Goal: Information Seeking & Learning: Learn about a topic

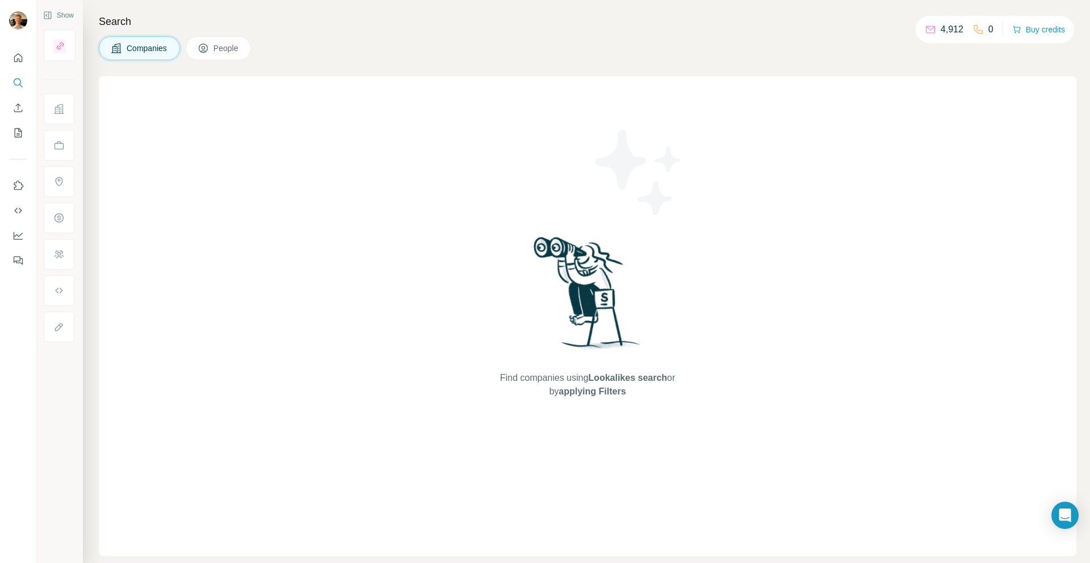
click at [12, 137] on icon "My lists" at bounding box center [17, 132] width 11 height 11
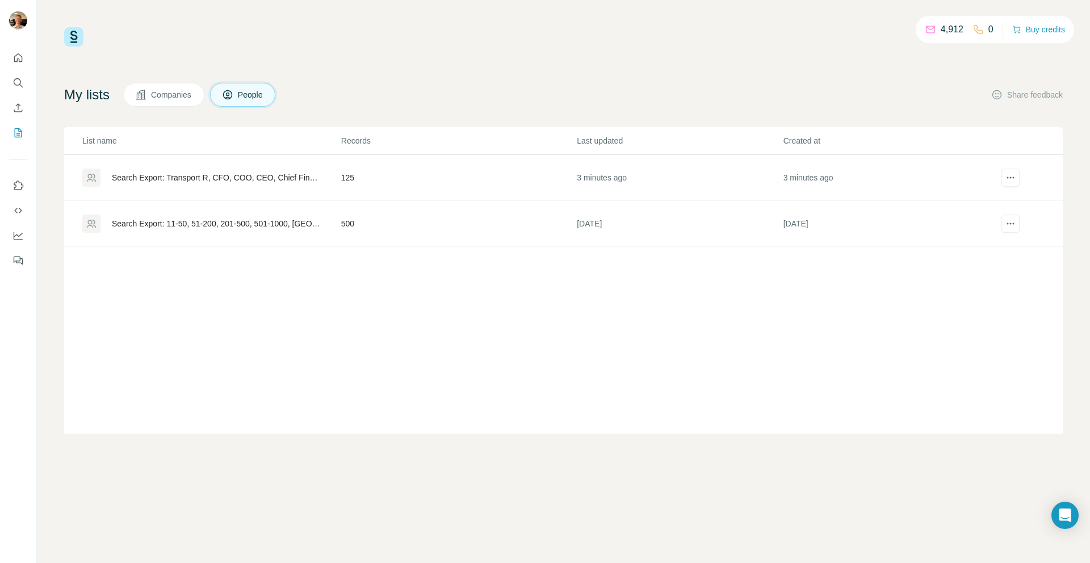
click at [665, 214] on td "[DATE]" at bounding box center [679, 224] width 206 height 46
click at [440, 174] on td "442" at bounding box center [459, 178] width 236 height 46
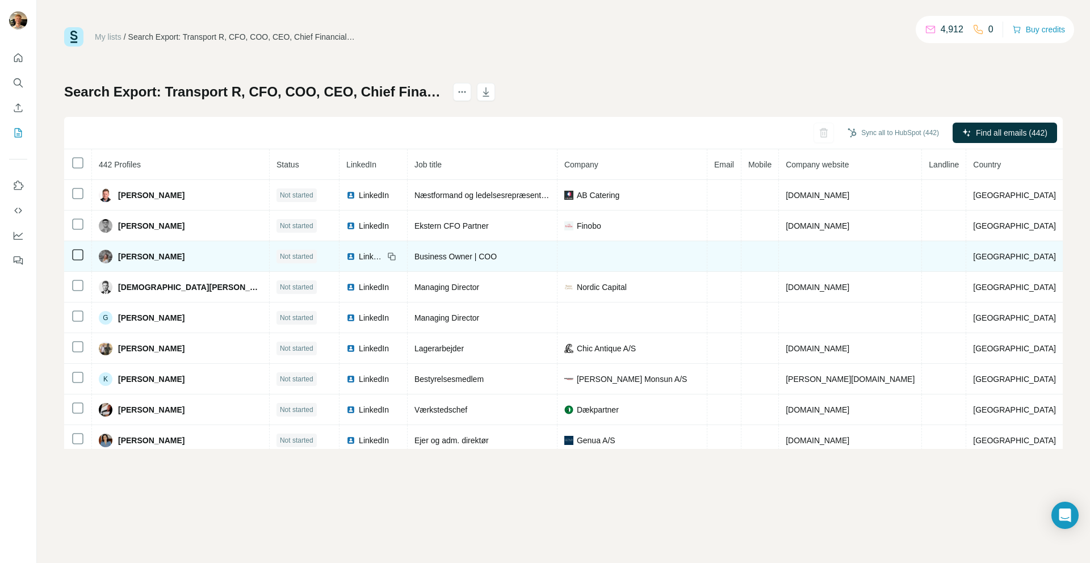
click at [359, 255] on span "LinkedIn" at bounding box center [371, 256] width 25 height 11
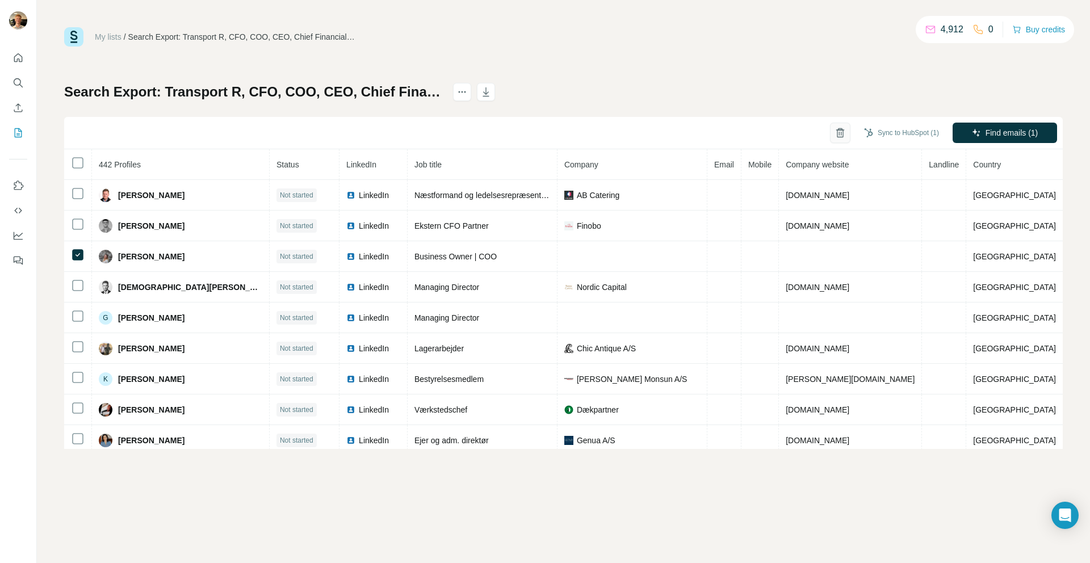
click at [834, 132] on icon "button" at bounding box center [839, 132] width 11 height 11
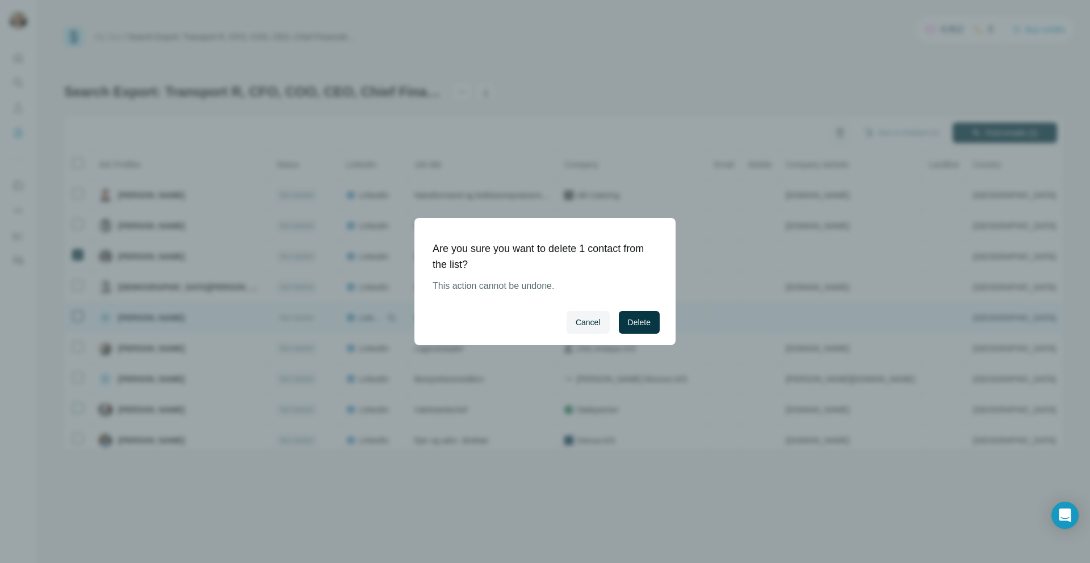
click at [639, 321] on span "Delete" at bounding box center [639, 322] width 23 height 11
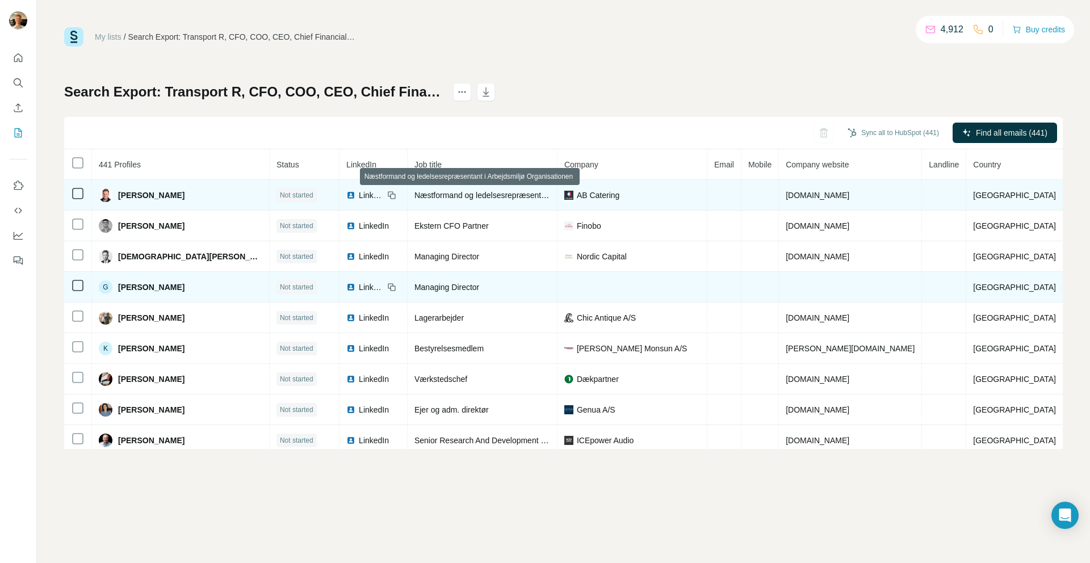
click at [523, 195] on span "Næstformand og ledelsesrepræsentant i Arbejdsmiljø Organisationen" at bounding box center [536, 195] width 244 height 9
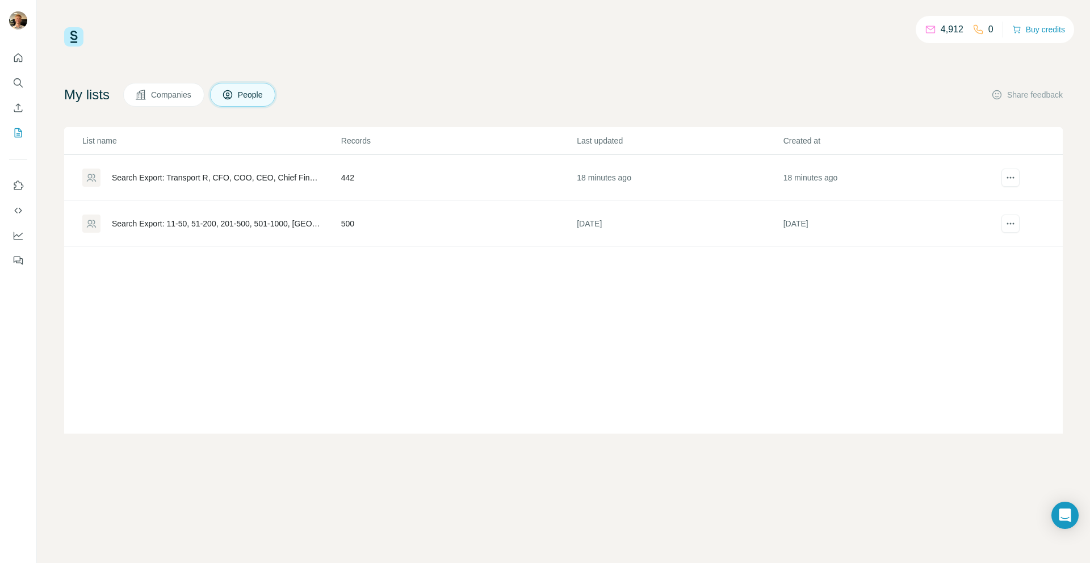
click at [201, 180] on div "Search Export: Transport R, CFO, COO, CEO, Chief Financial Officer, Chief Opera…" at bounding box center [217, 177] width 210 height 11
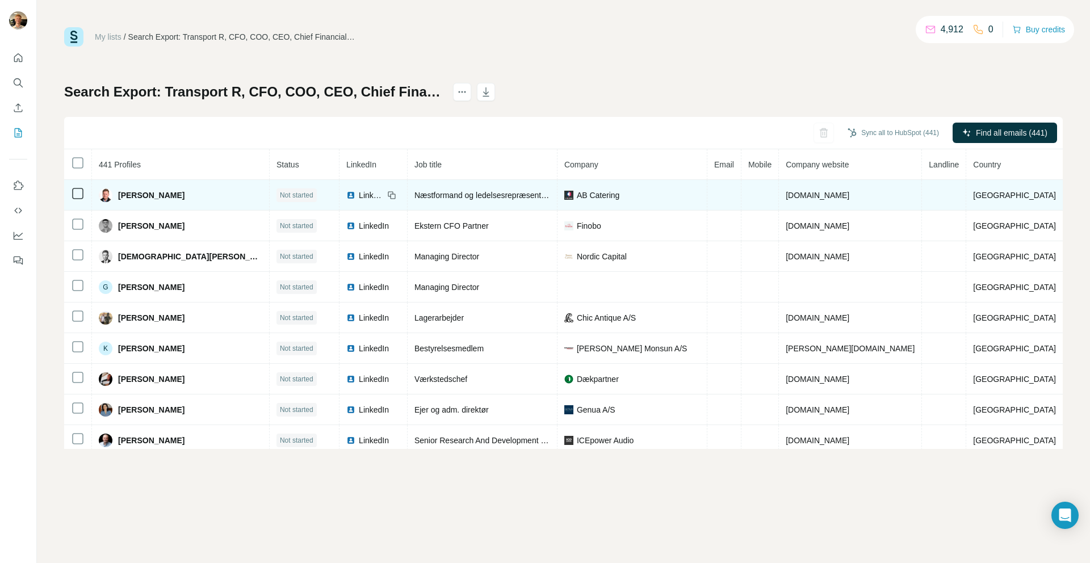
click at [359, 195] on span "LinkedIn" at bounding box center [371, 195] width 25 height 11
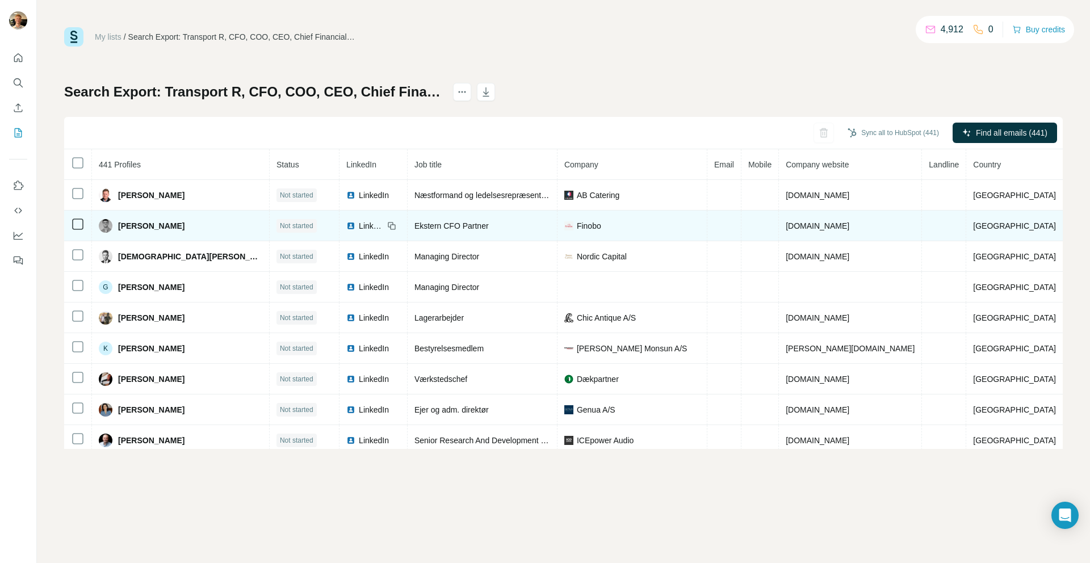
click at [359, 222] on span "LinkedIn" at bounding box center [371, 225] width 25 height 11
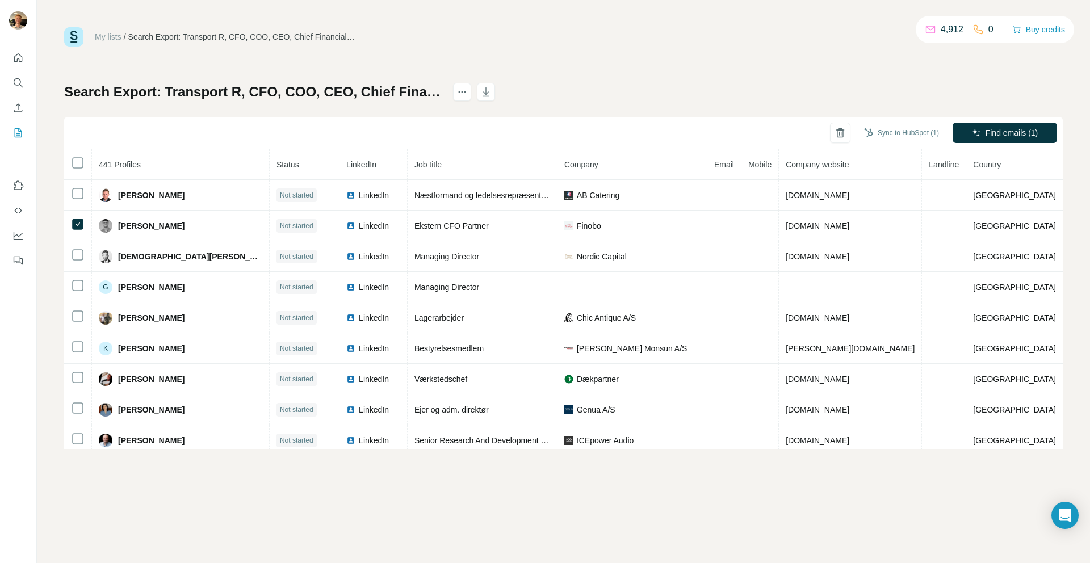
click at [818, 132] on div "Sync to HubSpot (1) Find emails (1)" at bounding box center [563, 133] width 998 height 32
click at [834, 134] on icon "button" at bounding box center [839, 132] width 11 height 11
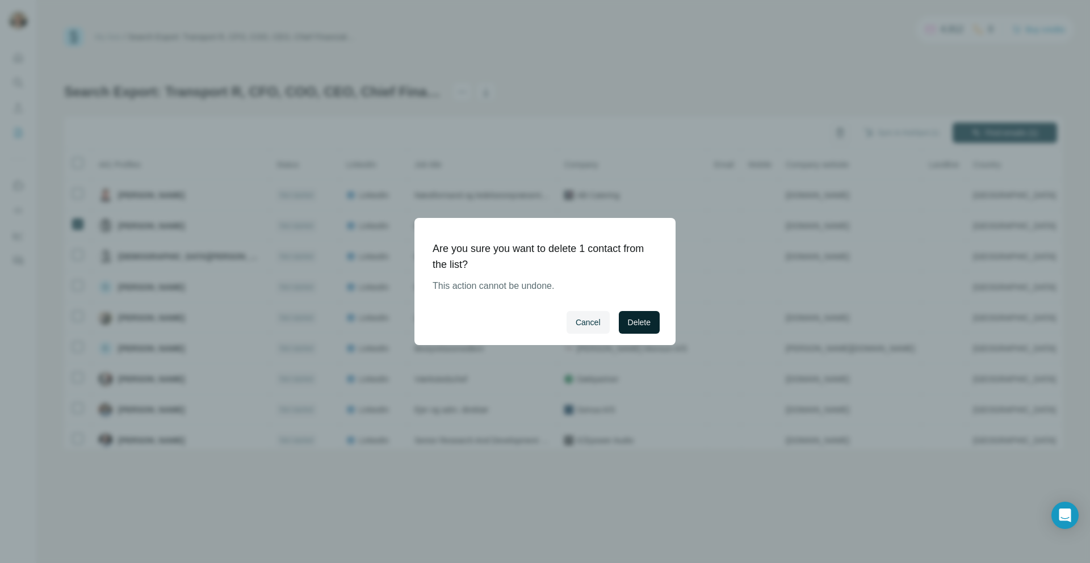
click at [619, 316] on button "Delete" at bounding box center [639, 322] width 41 height 23
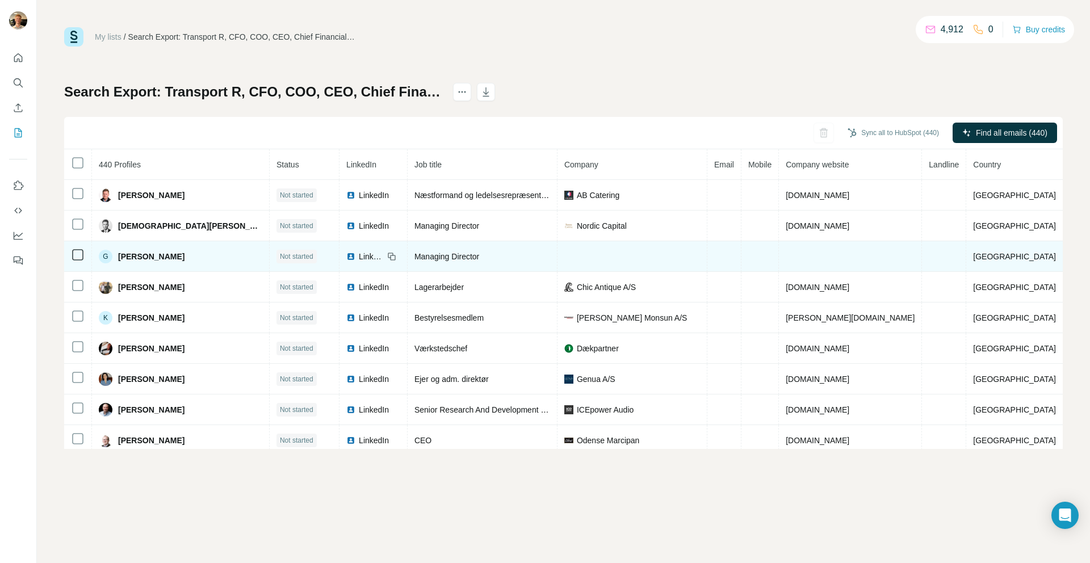
click at [359, 255] on span "LinkedIn" at bounding box center [371, 256] width 25 height 11
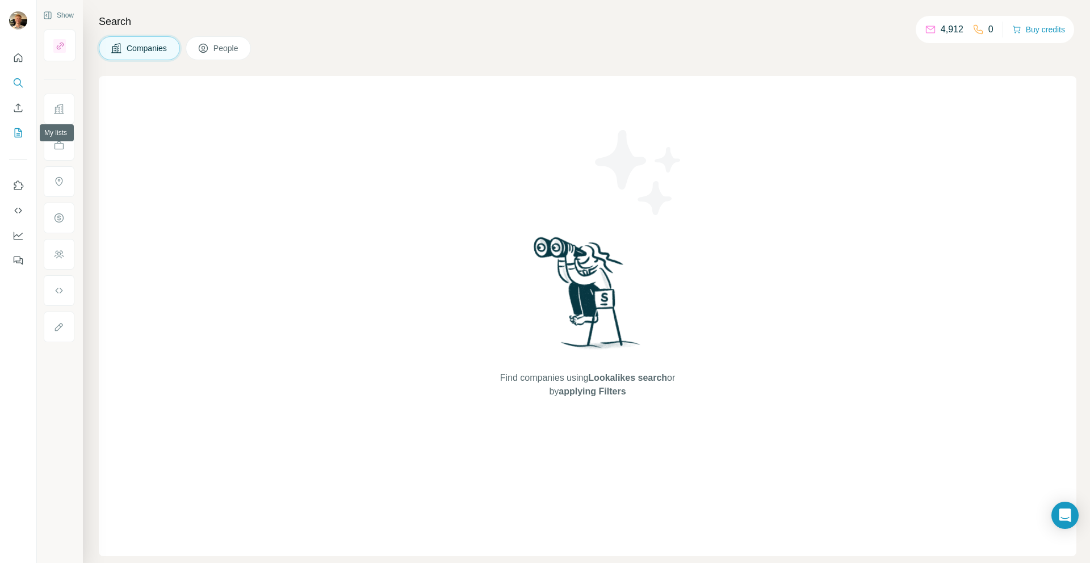
click at [23, 136] on icon "My lists" at bounding box center [17, 132] width 11 height 11
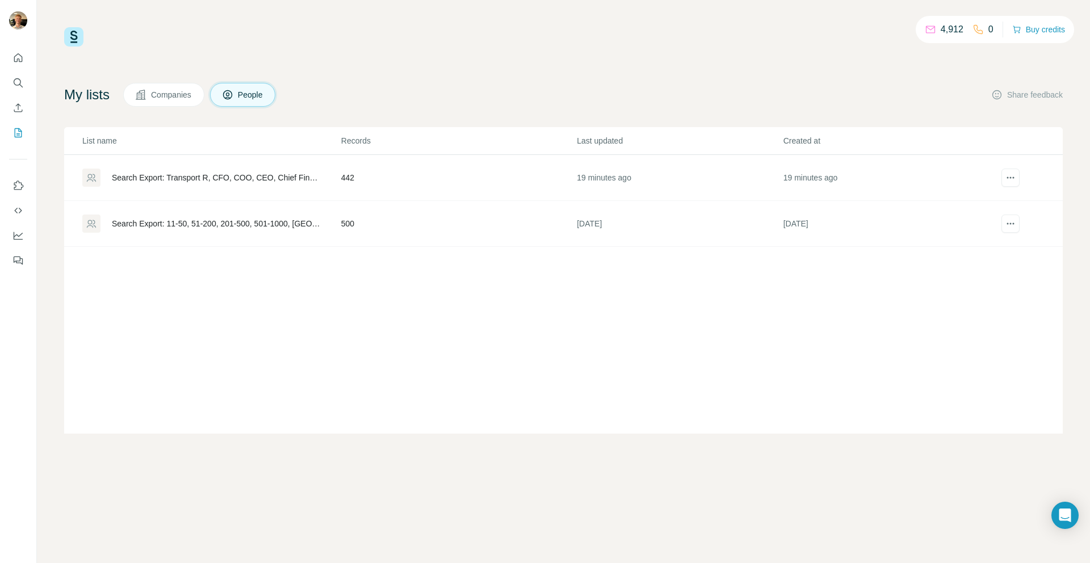
click at [407, 184] on td "442" at bounding box center [459, 178] width 236 height 46
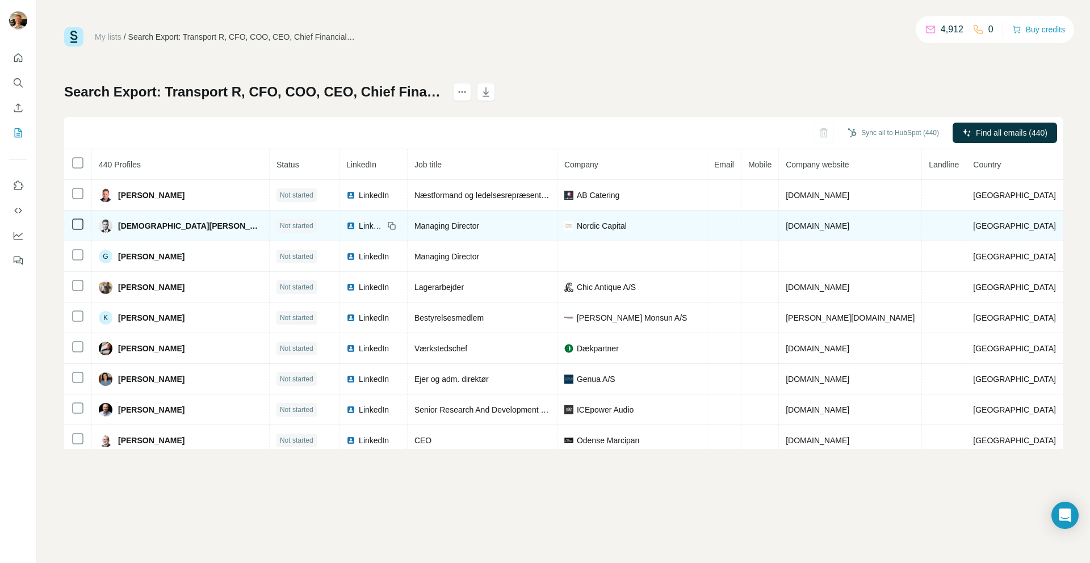
click at [359, 226] on span "LinkedIn" at bounding box center [371, 225] width 25 height 11
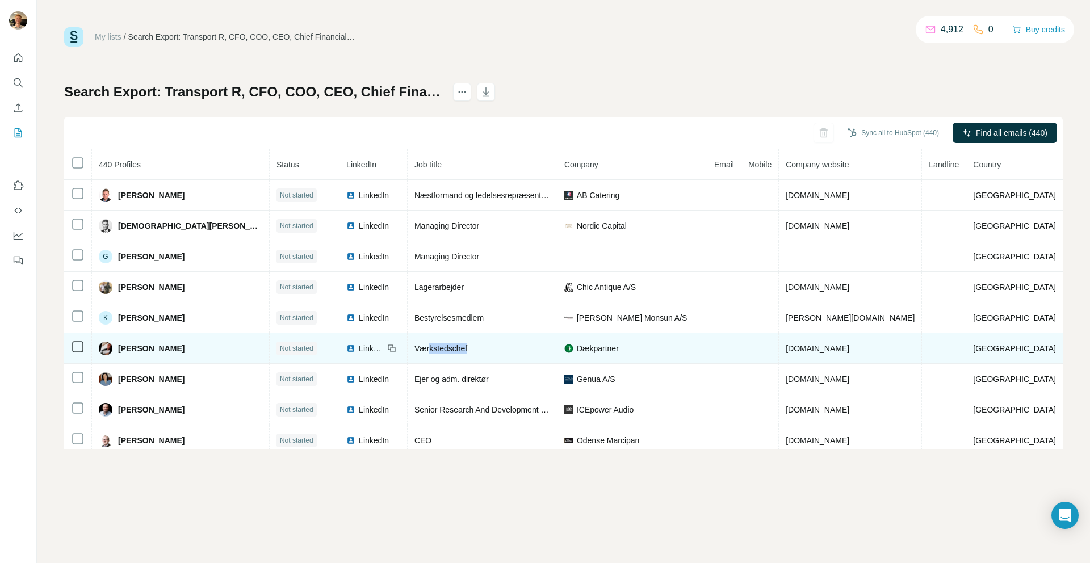
drag, startPoint x: 491, startPoint y: 344, endPoint x: 433, endPoint y: 343, distance: 58.5
click at [433, 343] on div "Værkstedschef" at bounding box center [482, 348] width 136 height 11
click at [432, 344] on span "Værkstedschef" at bounding box center [440, 348] width 53 height 9
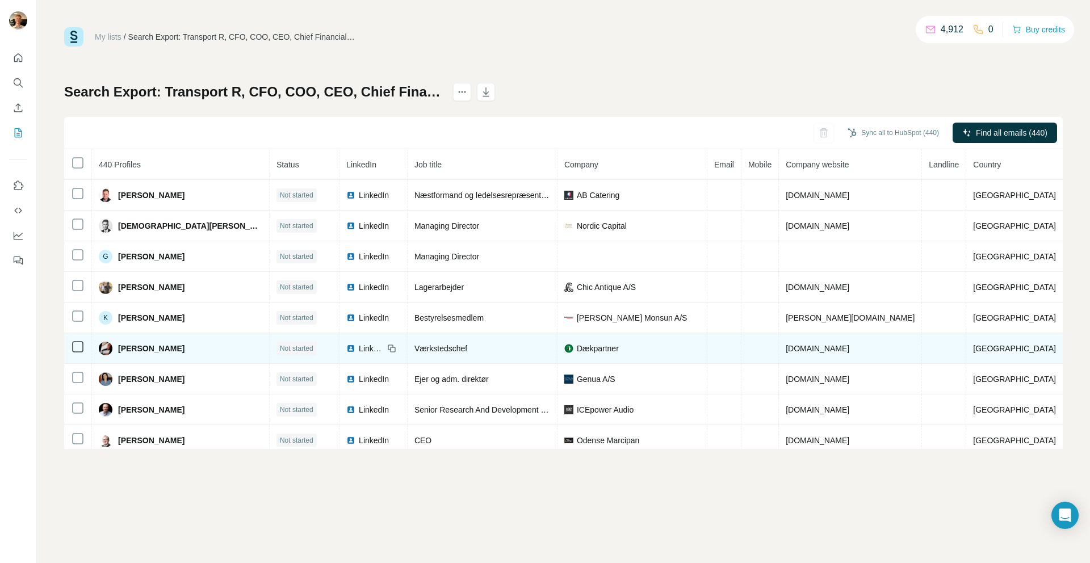
click at [359, 347] on span "LinkedIn" at bounding box center [371, 348] width 25 height 11
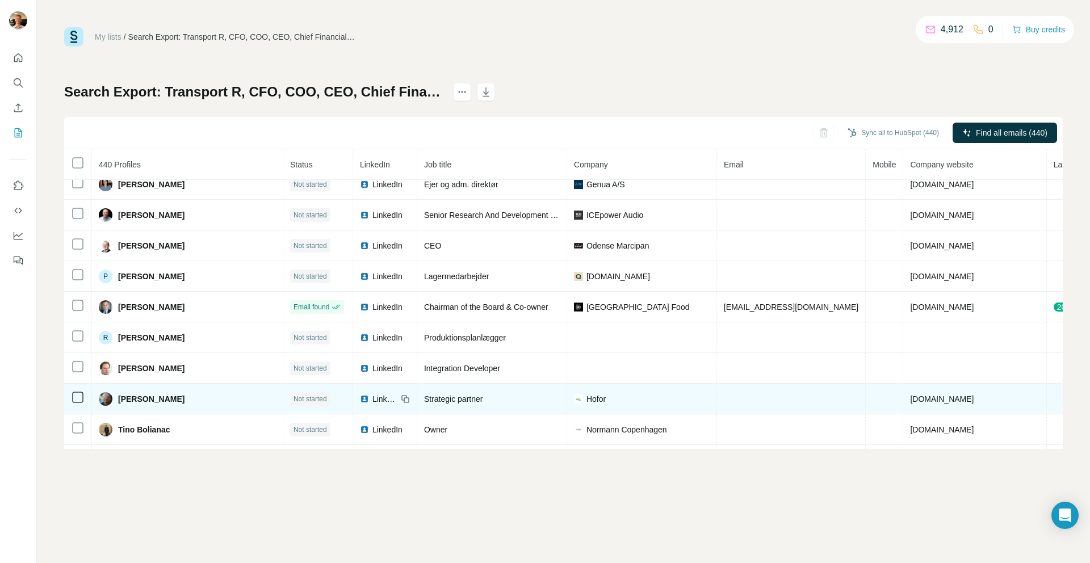
scroll to position [211, 0]
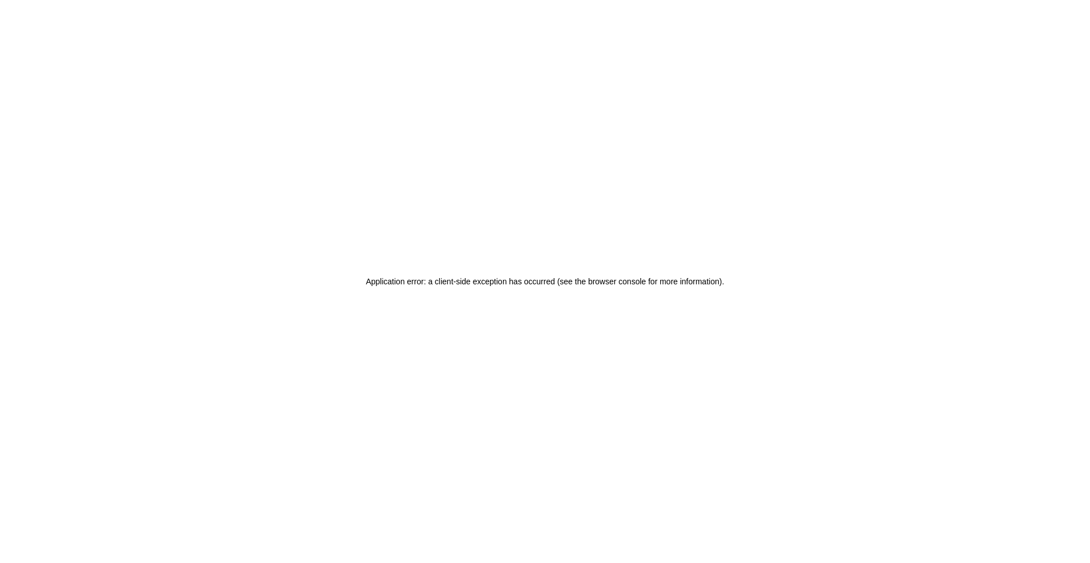
drag, startPoint x: 547, startPoint y: 96, endPoint x: 224, endPoint y: 48, distance: 326.5
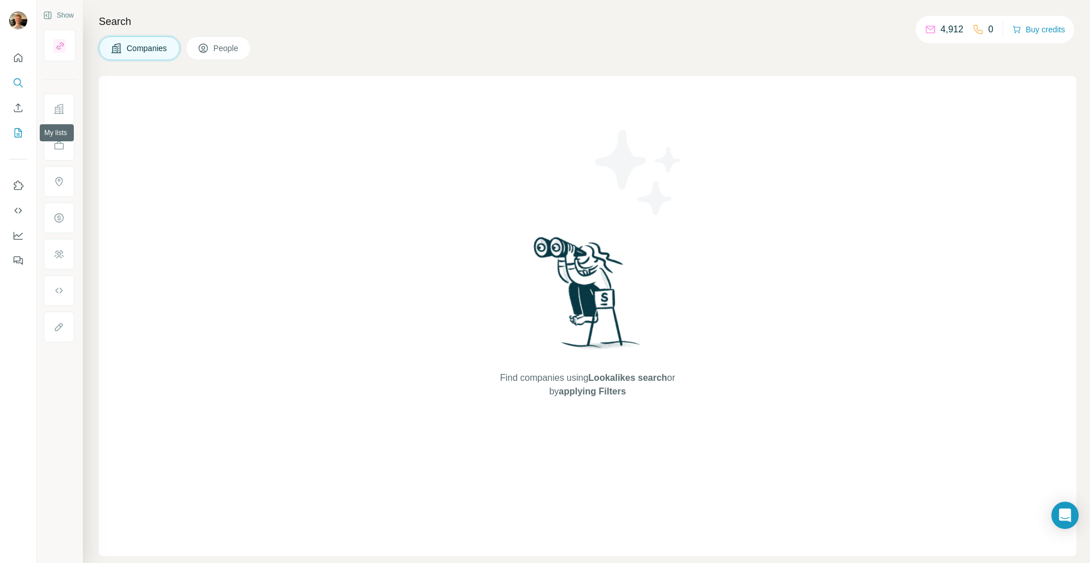
click at [19, 131] on icon "My lists" at bounding box center [19, 131] width 6 height 7
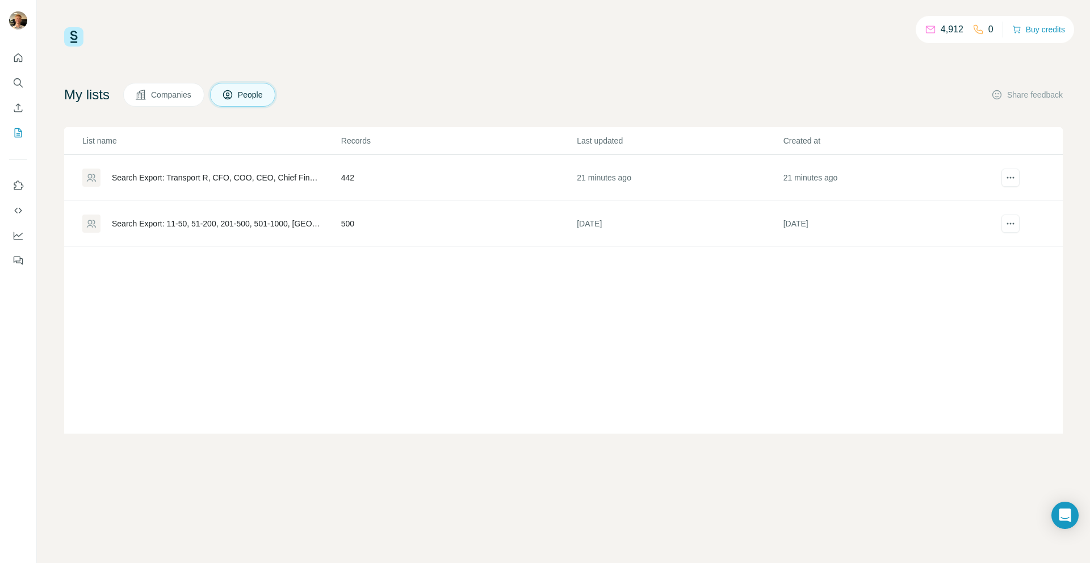
click at [257, 186] on div "Search Export: Transport R, CFO, COO, CEO, Chief Financial Officer, Chief Opera…" at bounding box center [211, 178] width 258 height 18
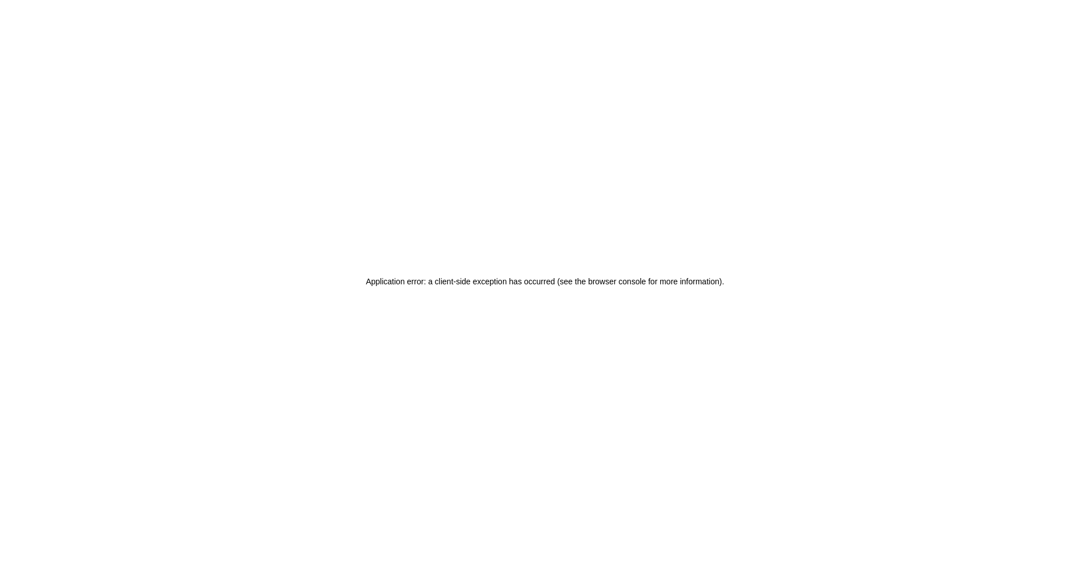
drag, startPoint x: 626, startPoint y: 264, endPoint x: 610, endPoint y: 259, distance: 17.1
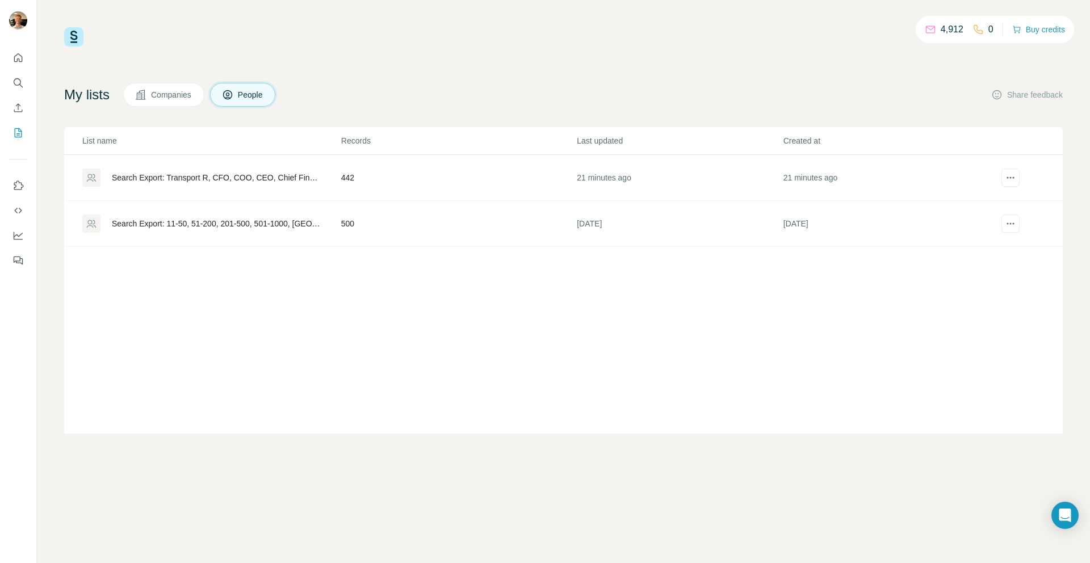
click at [334, 194] on td "Search Export: Transport R, CFO, COO, CEO, Chief Financial Officer, Chief Opera…" at bounding box center [202, 178] width 276 height 46
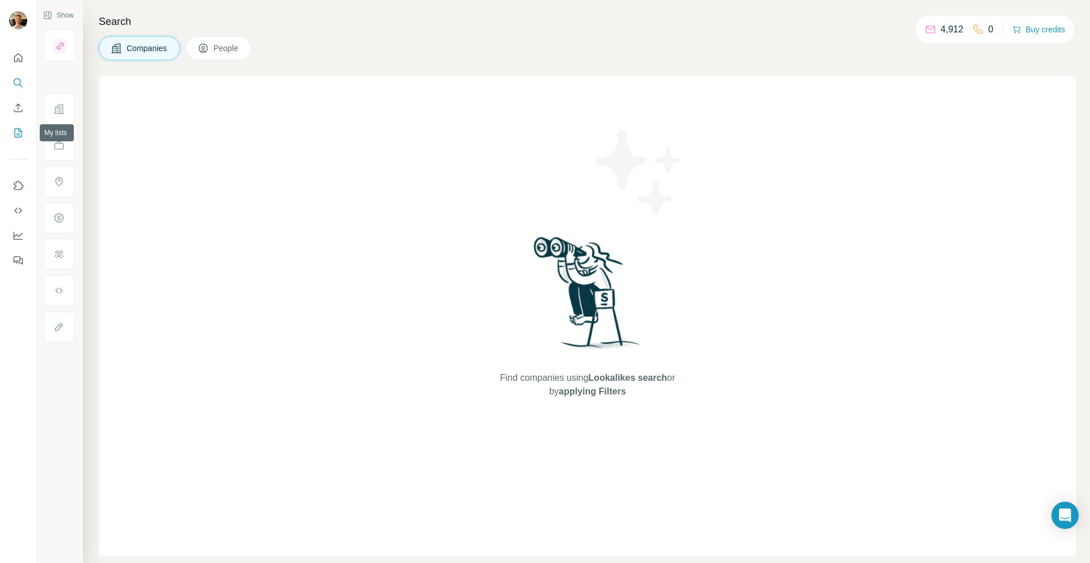
click at [16, 129] on icon "My lists" at bounding box center [18, 132] width 7 height 9
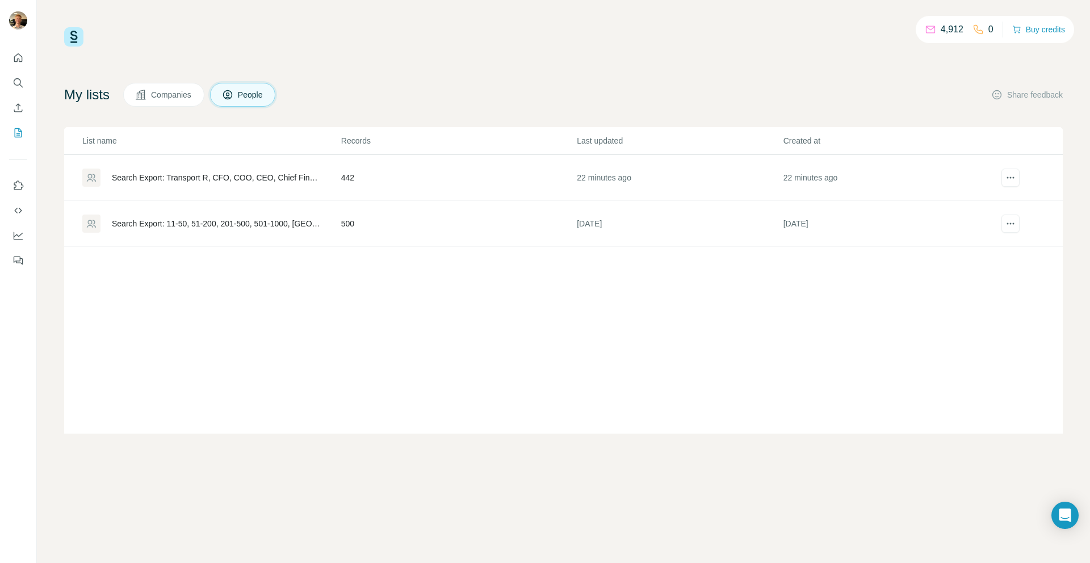
click at [272, 182] on div "Search Export: Transport R, CFO, COO, CEO, Chief Financial Officer, Chief Opera…" at bounding box center [217, 177] width 210 height 11
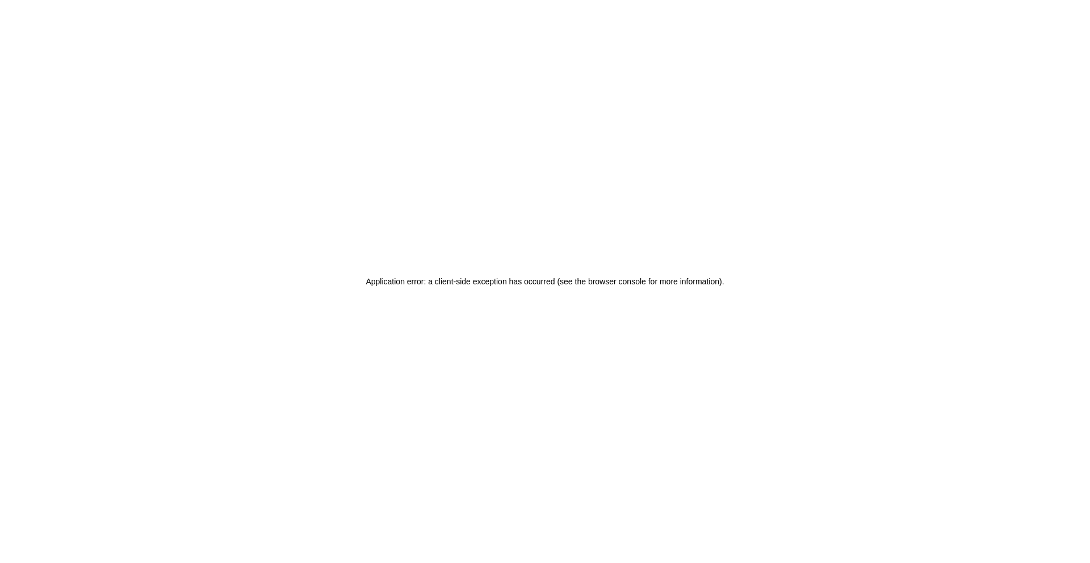
click at [350, 216] on div "Application error: a client-side exception has occurred (see the browser consol…" at bounding box center [545, 281] width 1090 height 563
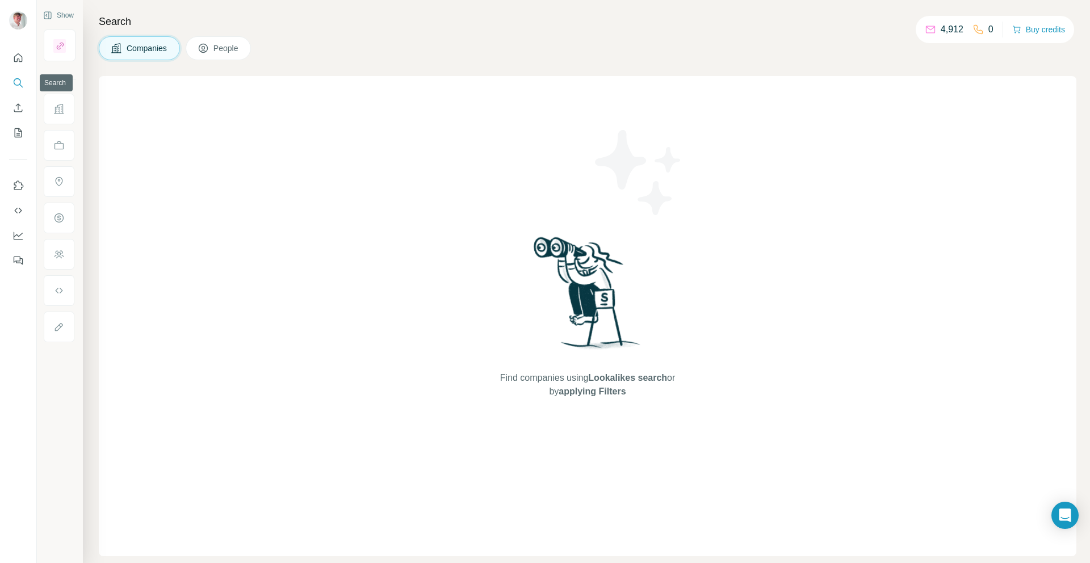
click at [23, 79] on icon "Search" at bounding box center [17, 82] width 11 height 11
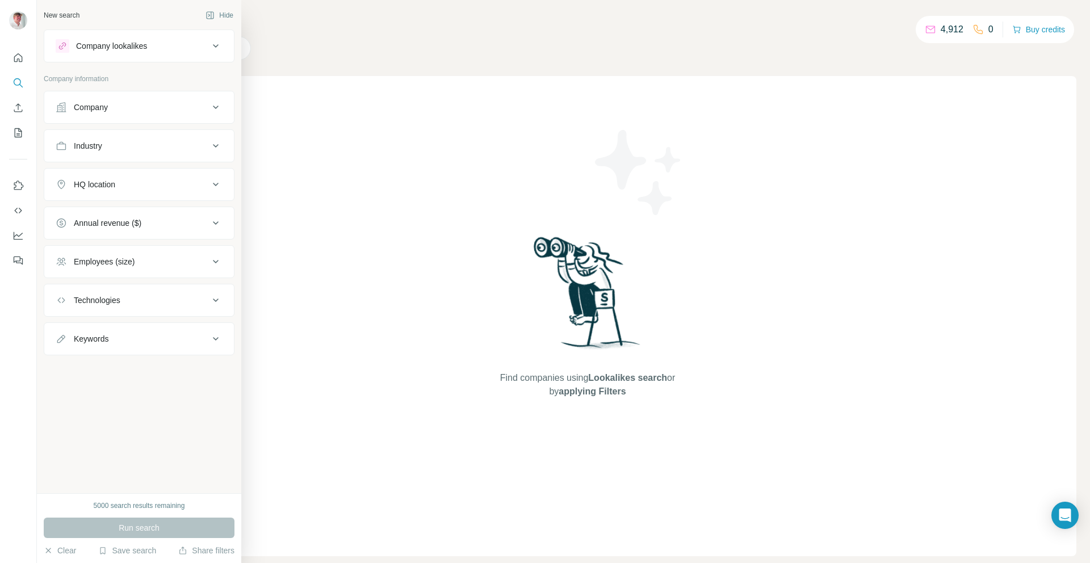
click at [186, 102] on div "Company" at bounding box center [132, 107] width 153 height 11
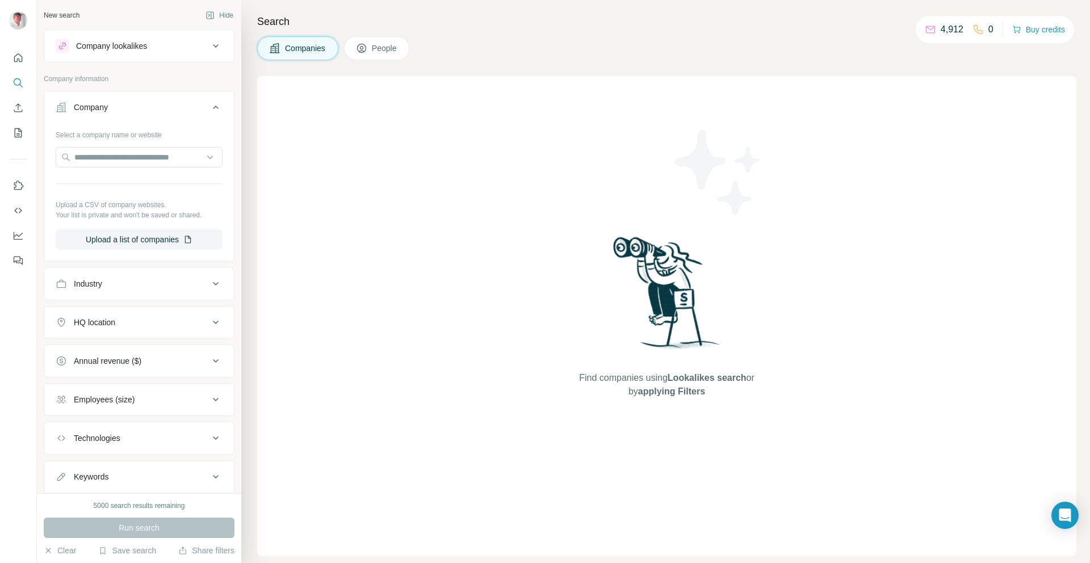
click at [187, 102] on div "Company" at bounding box center [132, 107] width 153 height 11
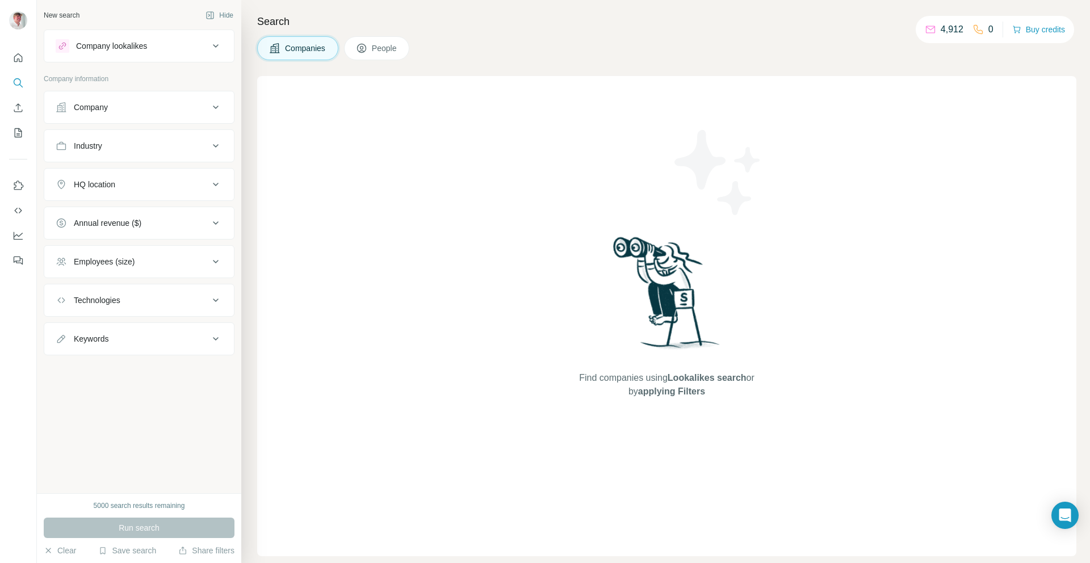
click at [394, 58] on button "People" at bounding box center [377, 48] width 66 height 24
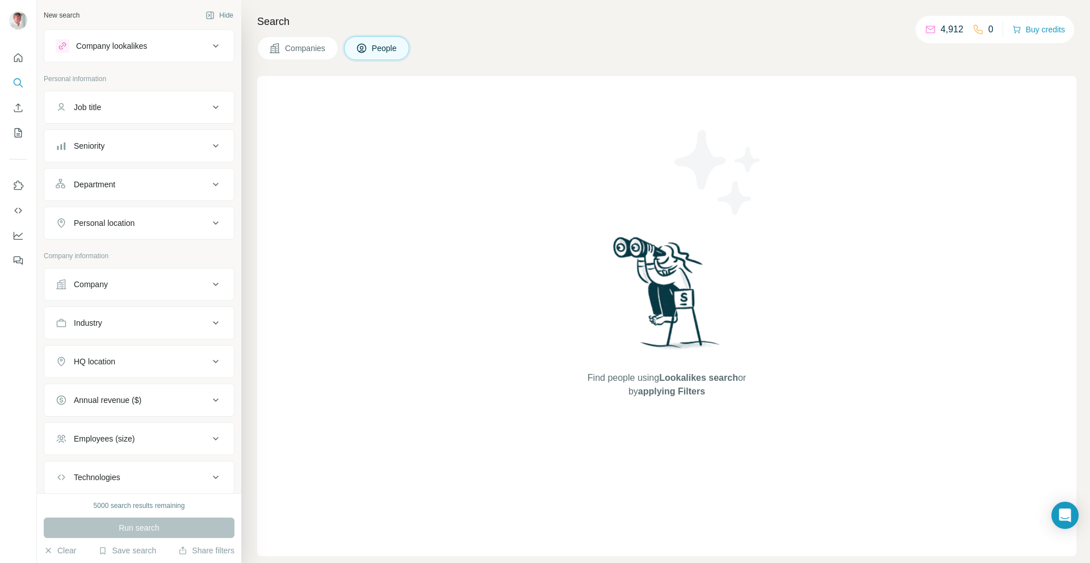
click at [142, 268] on div "Company" at bounding box center [139, 284] width 191 height 33
click at [143, 284] on div "Company" at bounding box center [132, 284] width 153 height 11
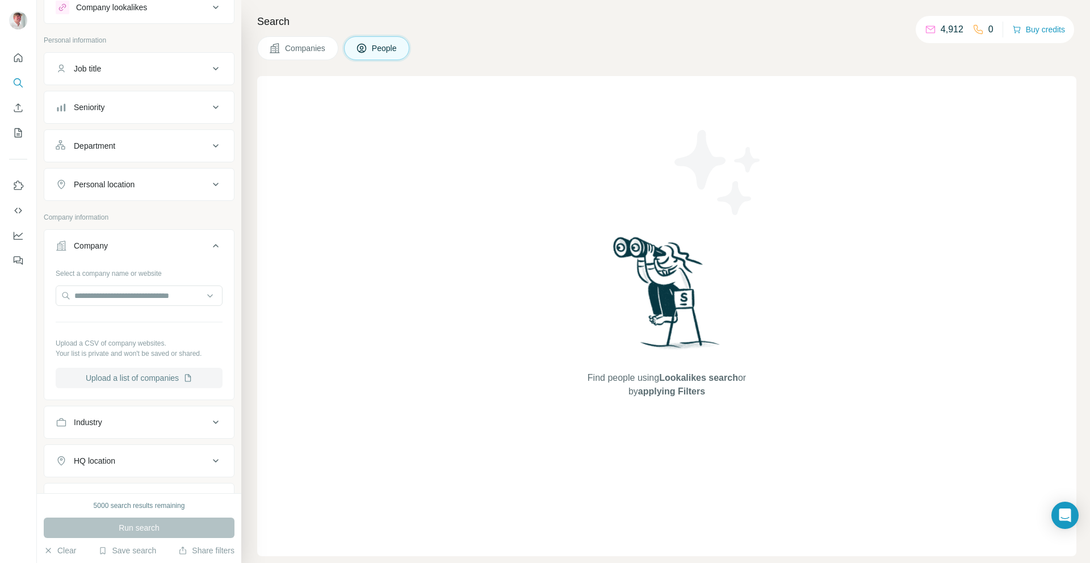
scroll to position [51, 0]
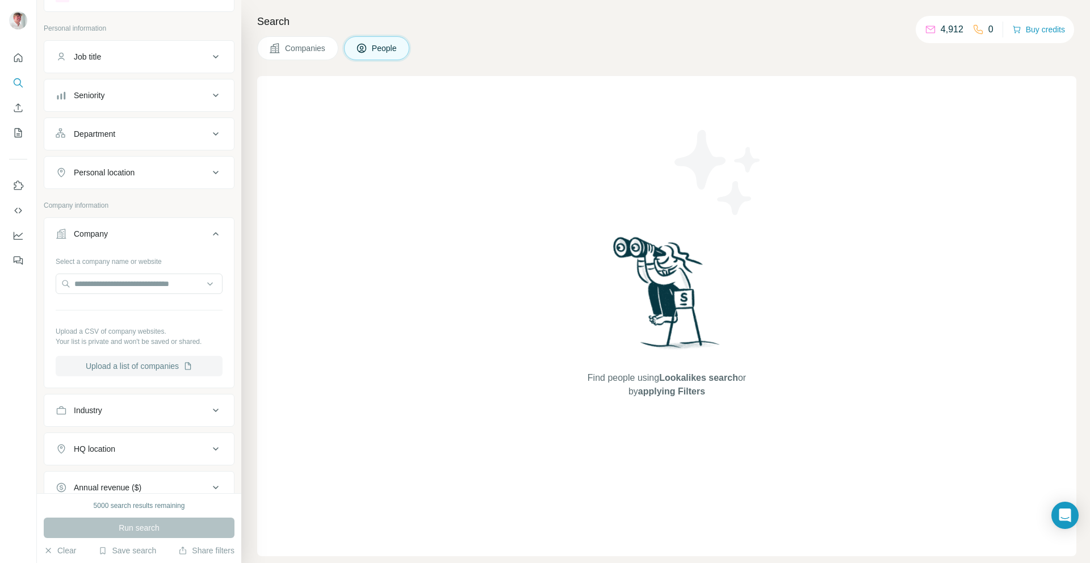
click at [162, 365] on button "Upload a list of companies" at bounding box center [139, 366] width 167 height 20
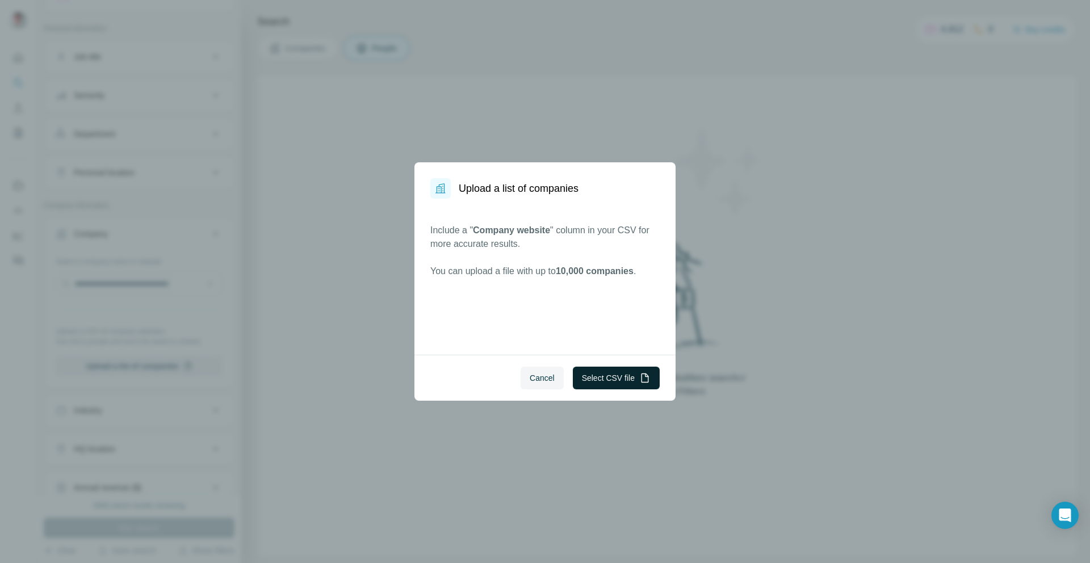
click at [624, 372] on button "Select CSV file" at bounding box center [616, 378] width 87 height 23
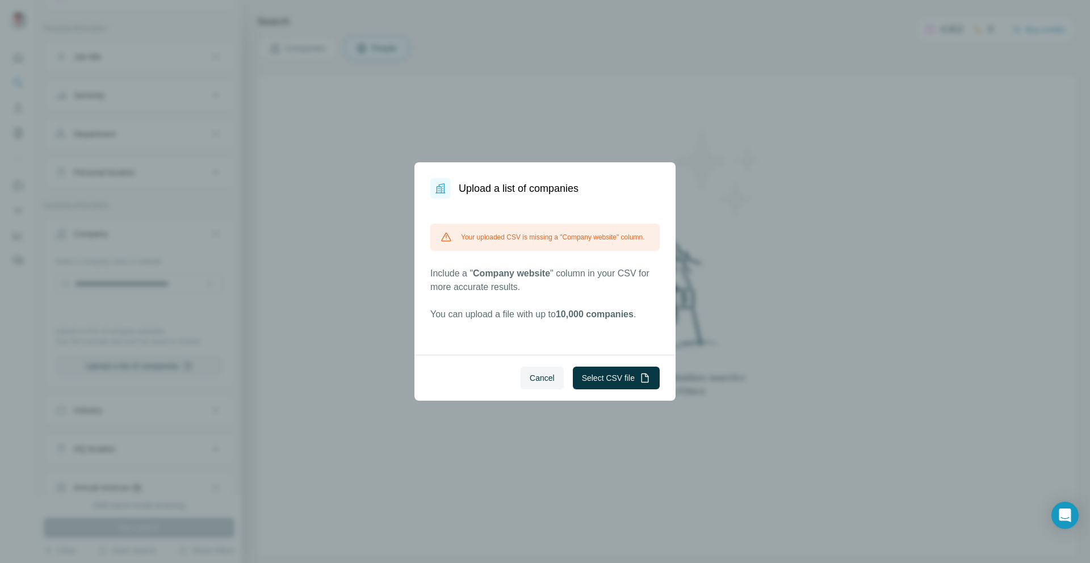
drag, startPoint x: 533, startPoint y: 300, endPoint x: 530, endPoint y: 295, distance: 5.8
click at [532, 294] on p "Include a " Company website " column in your CSV for more accurate results." at bounding box center [544, 280] width 229 height 27
click at [522, 274] on div "Your uploaded CSV is missing a "Company website" column. Include a " Company we…" at bounding box center [544, 273] width 229 height 98
click at [534, 278] on span "Company website" at bounding box center [511, 273] width 77 height 10
click at [533, 278] on span "Company website" at bounding box center [511, 273] width 77 height 10
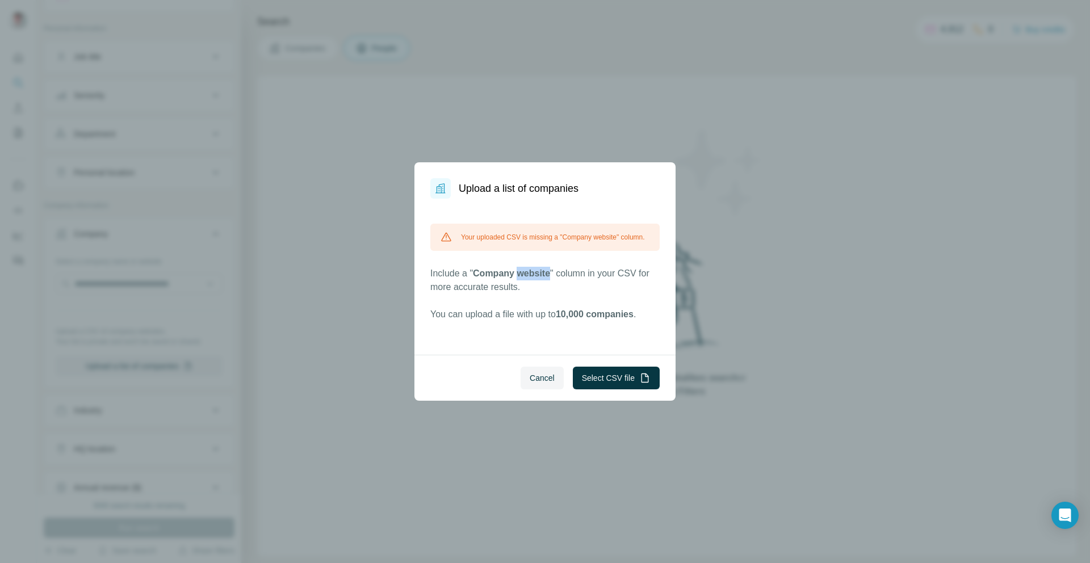
click at [533, 278] on span "Company website" at bounding box center [511, 273] width 77 height 10
click at [534, 278] on span "Company website" at bounding box center [511, 273] width 77 height 10
click at [535, 278] on span "Company website" at bounding box center [511, 273] width 77 height 10
click at [536, 278] on span "Company website" at bounding box center [511, 273] width 77 height 10
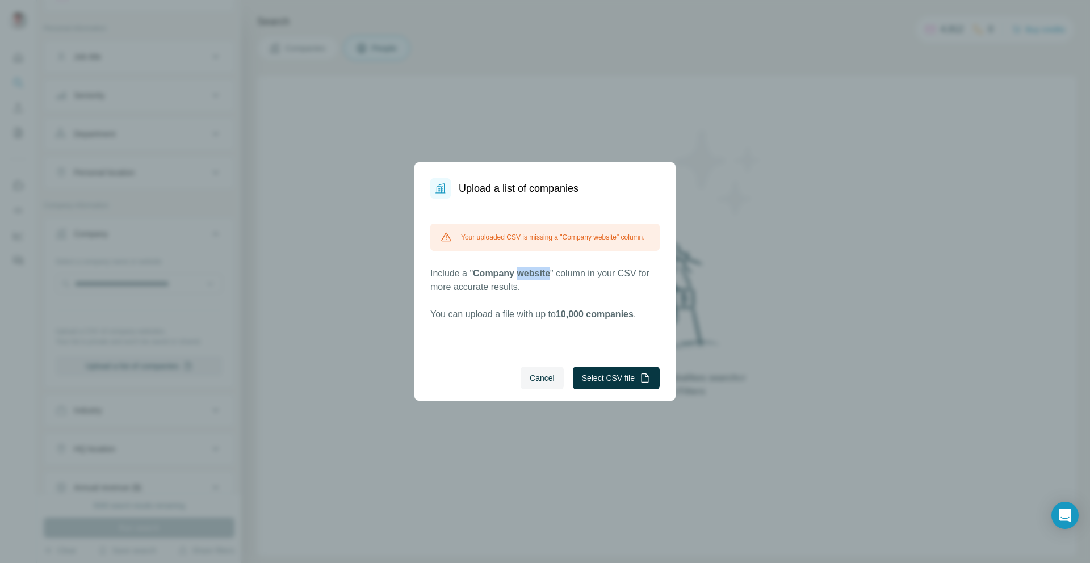
click at [535, 278] on span "Company website" at bounding box center [511, 273] width 77 height 10
click at [538, 278] on span "Company website" at bounding box center [511, 273] width 77 height 10
click at [535, 278] on span "Company website" at bounding box center [511, 273] width 77 height 10
click at [533, 278] on span "Company website" at bounding box center [511, 273] width 77 height 10
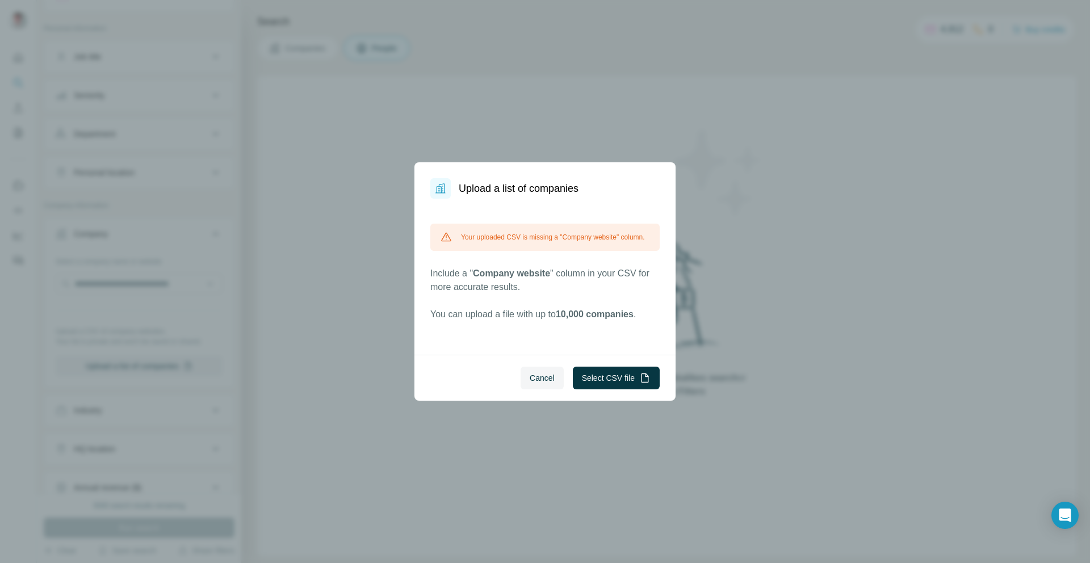
click at [534, 278] on span "Company website" at bounding box center [511, 273] width 77 height 10
click at [533, 278] on span "Company website" at bounding box center [511, 273] width 77 height 10
click at [534, 278] on span "Company website" at bounding box center [511, 273] width 77 height 10
click at [535, 278] on span "Company website" at bounding box center [511, 273] width 77 height 10
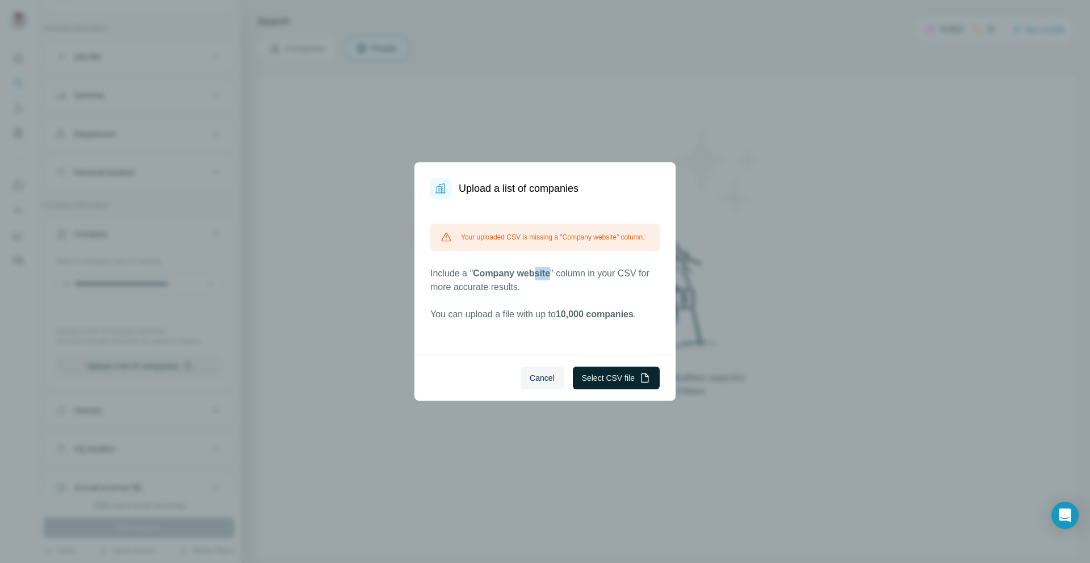
click at [632, 383] on button "Select CSV file" at bounding box center [616, 378] width 87 height 23
click at [506, 194] on h1 "Upload a list of companies" at bounding box center [519, 188] width 120 height 16
click at [508, 187] on h1 "Upload a list of companies" at bounding box center [519, 188] width 120 height 16
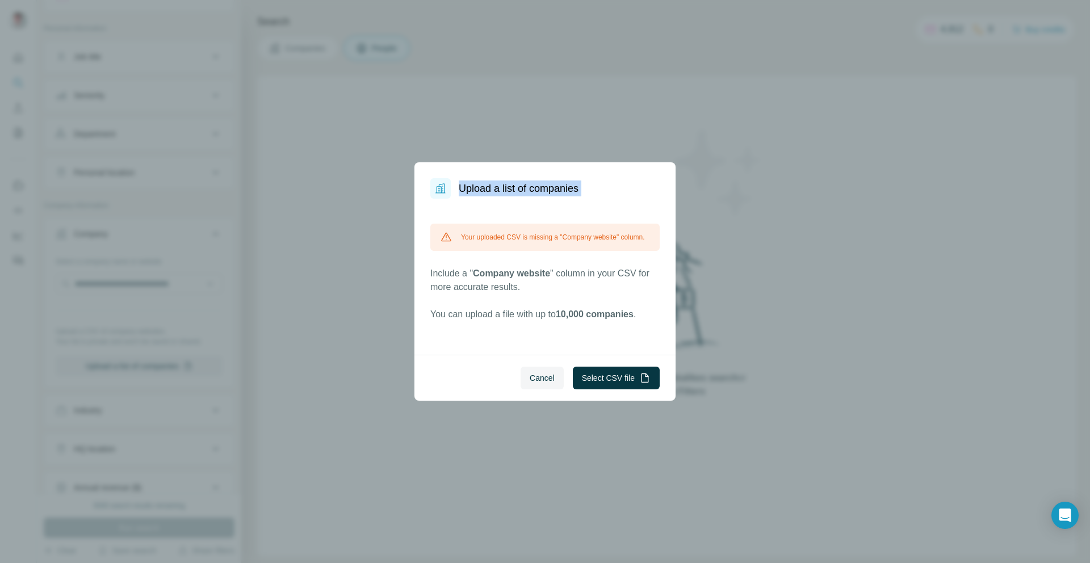
click at [508, 187] on h1 "Upload a list of companies" at bounding box center [519, 188] width 120 height 16
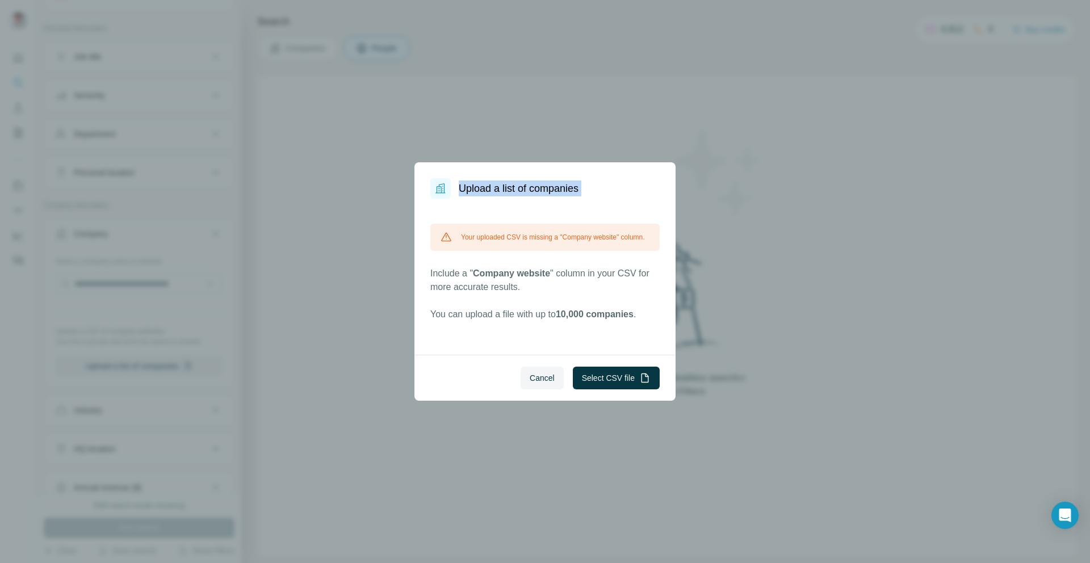
click at [508, 187] on h1 "Upload a list of companies" at bounding box center [519, 188] width 120 height 16
click at [602, 377] on button "Select CSV file" at bounding box center [616, 378] width 87 height 23
drag, startPoint x: 565, startPoint y: 238, endPoint x: 556, endPoint y: 240, distance: 9.2
click at [563, 238] on div "Your uploaded CSV is missing a "Company website" column." at bounding box center [544, 237] width 229 height 27
drag, startPoint x: 556, startPoint y: 240, endPoint x: 548, endPoint y: 244, distance: 8.6
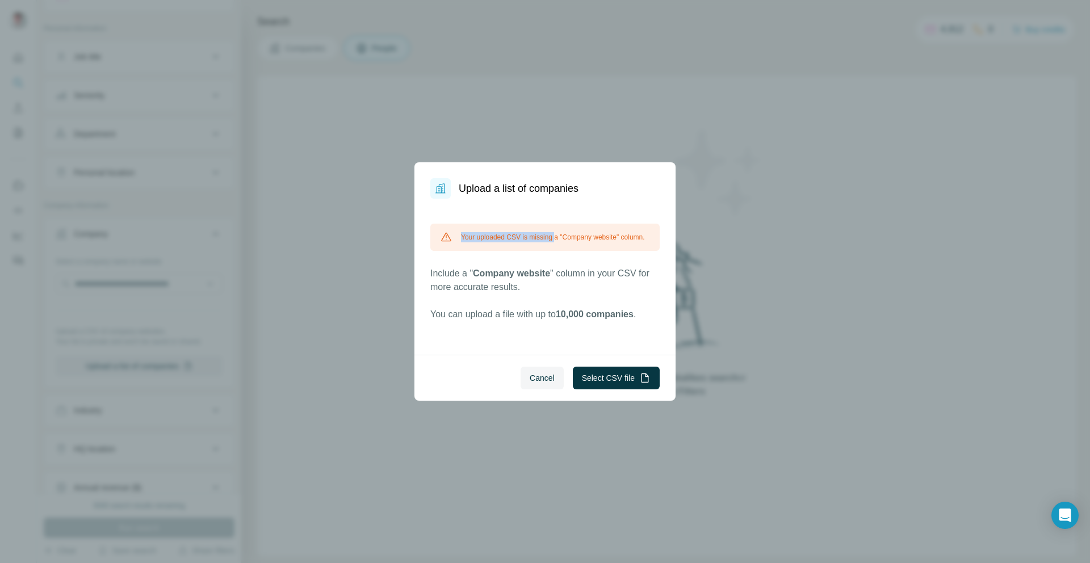
click at [548, 244] on div "Your uploaded CSV is missing a "Company website" column." at bounding box center [544, 237] width 229 height 27
click at [541, 239] on div "Your uploaded CSV is missing a "Company website" column." at bounding box center [544, 237] width 229 height 27
click at [635, 385] on button "Select CSV file" at bounding box center [616, 378] width 87 height 23
click at [632, 385] on button "Select CSV file" at bounding box center [616, 378] width 87 height 23
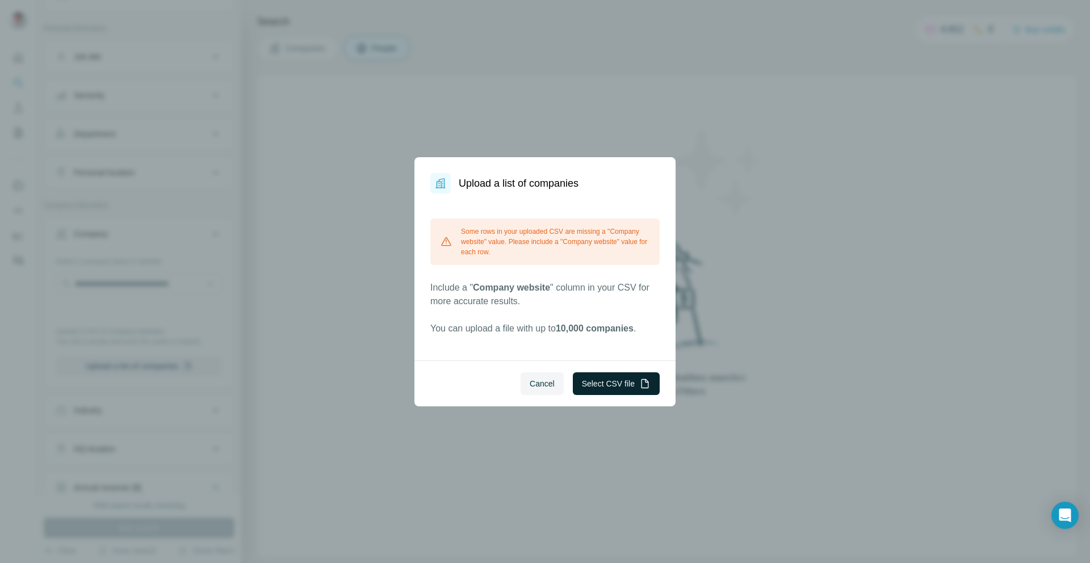
click at [629, 377] on button "Select CSV file" at bounding box center [616, 383] width 87 height 23
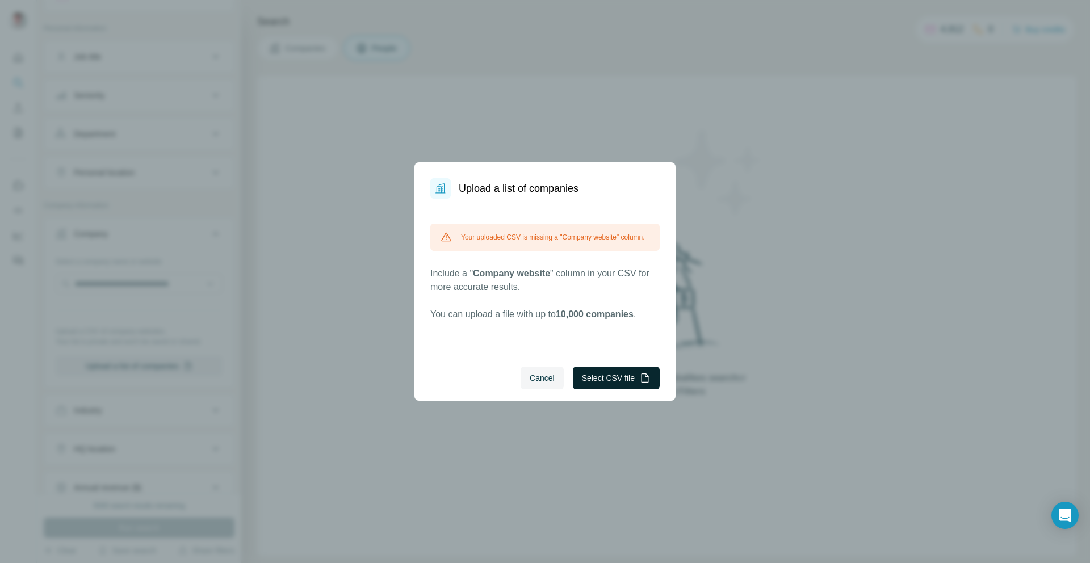
click at [622, 379] on button "Select CSV file" at bounding box center [616, 378] width 87 height 23
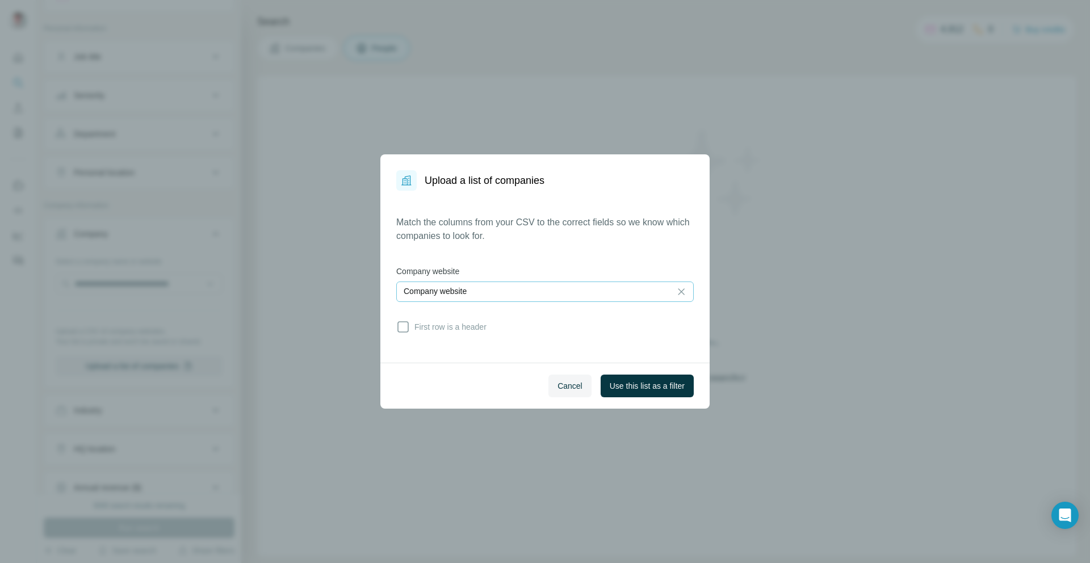
click at [514, 297] on div "Company website" at bounding box center [534, 291] width 260 height 19
click at [514, 297] on input at bounding box center [534, 292] width 260 height 12
click at [483, 324] on span "First row is a header" at bounding box center [448, 326] width 77 height 11
click at [482, 324] on span "First row is a header" at bounding box center [448, 326] width 77 height 11
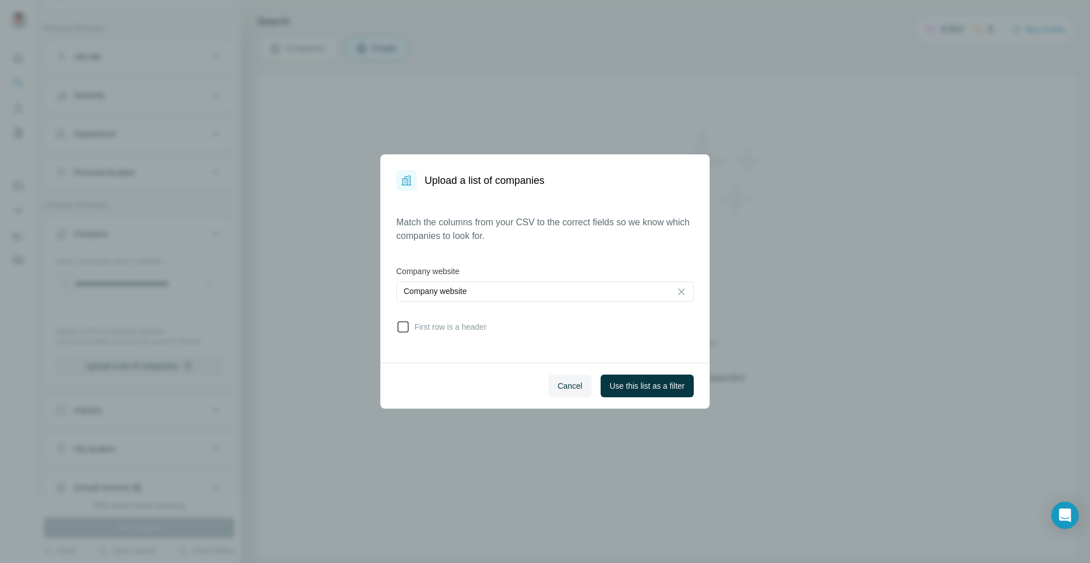
click at [475, 328] on span "First row is a header" at bounding box center [448, 326] width 77 height 11
click at [664, 384] on span "Use this list as a filter" at bounding box center [647, 385] width 75 height 11
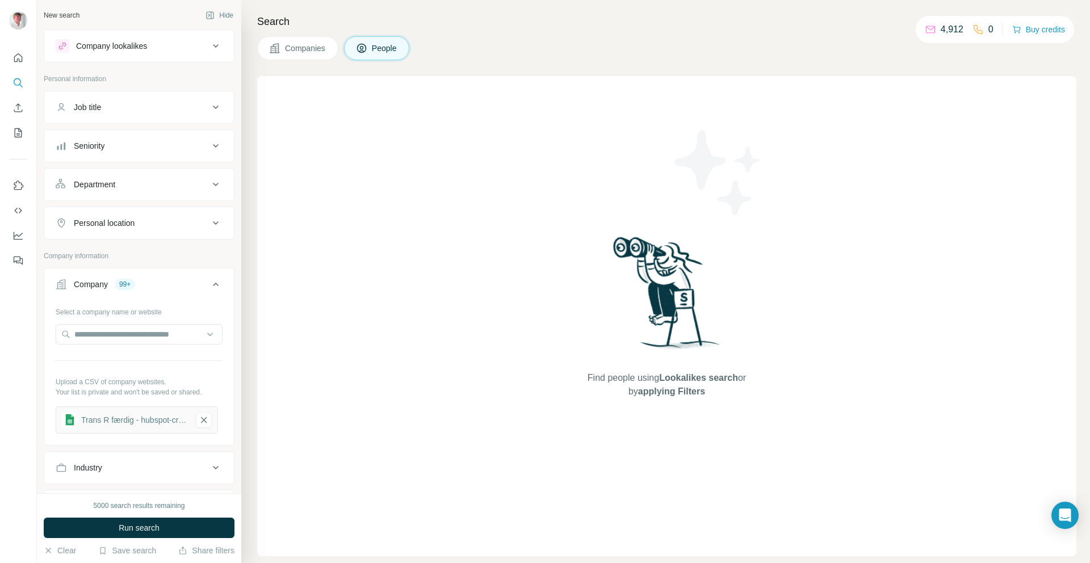
click at [139, 104] on div "Job title" at bounding box center [132, 107] width 153 height 11
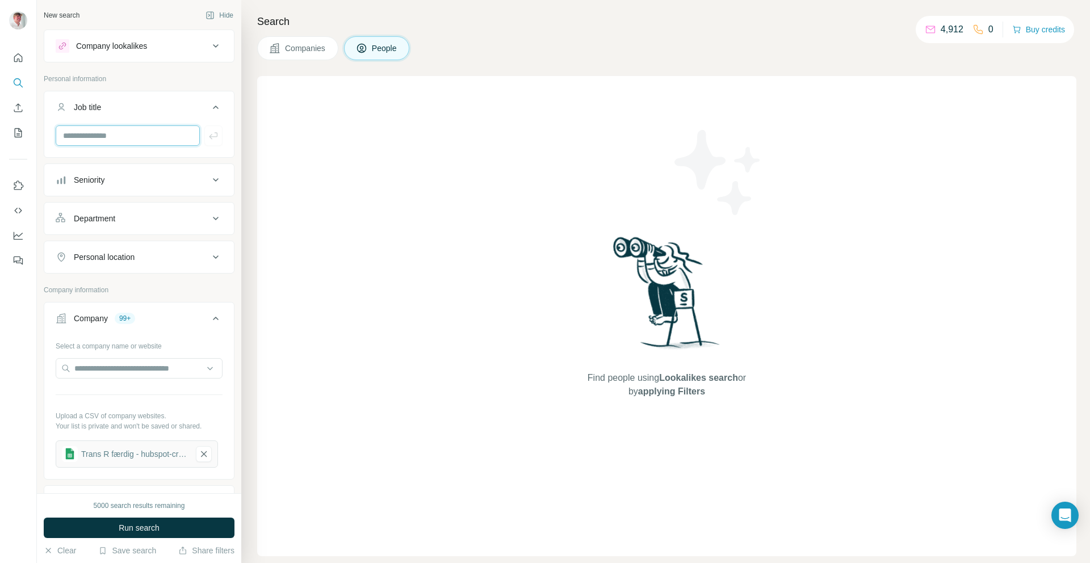
click at [145, 143] on input "text" at bounding box center [128, 135] width 144 height 20
type input "***"
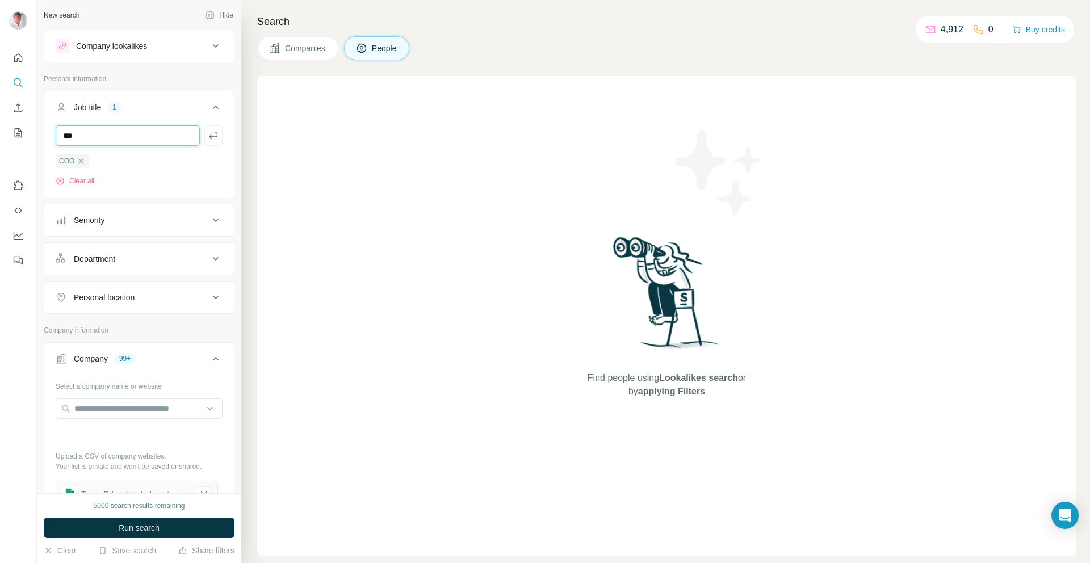
type input "***"
click at [161, 159] on div "CEo" at bounding box center [148, 161] width 31 height 14
click at [153, 159] on icon "button" at bounding box center [156, 161] width 9 height 9
click at [157, 139] on input "text" at bounding box center [128, 135] width 144 height 20
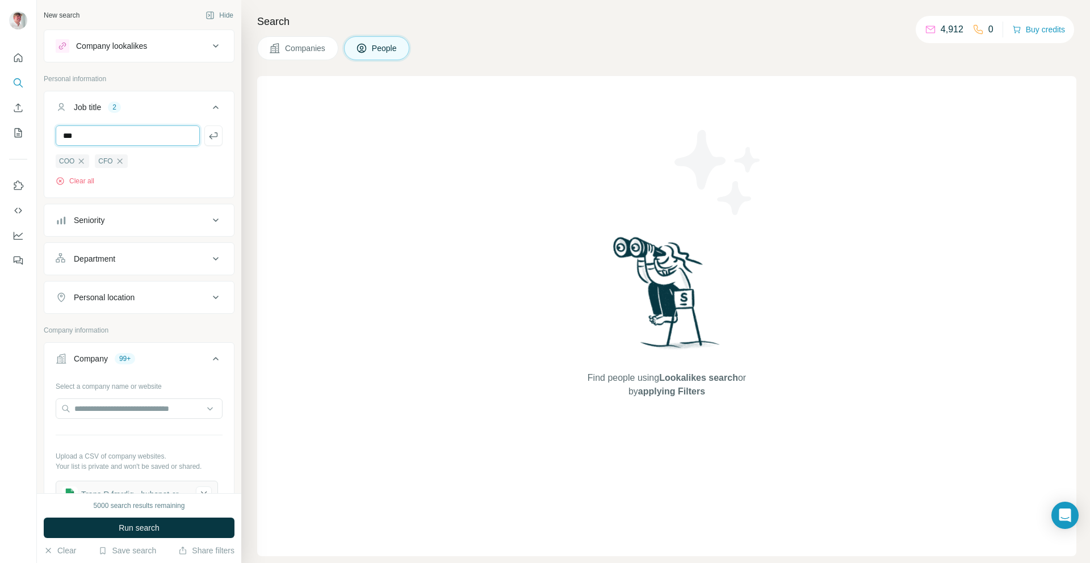
type input "***"
type input "**********"
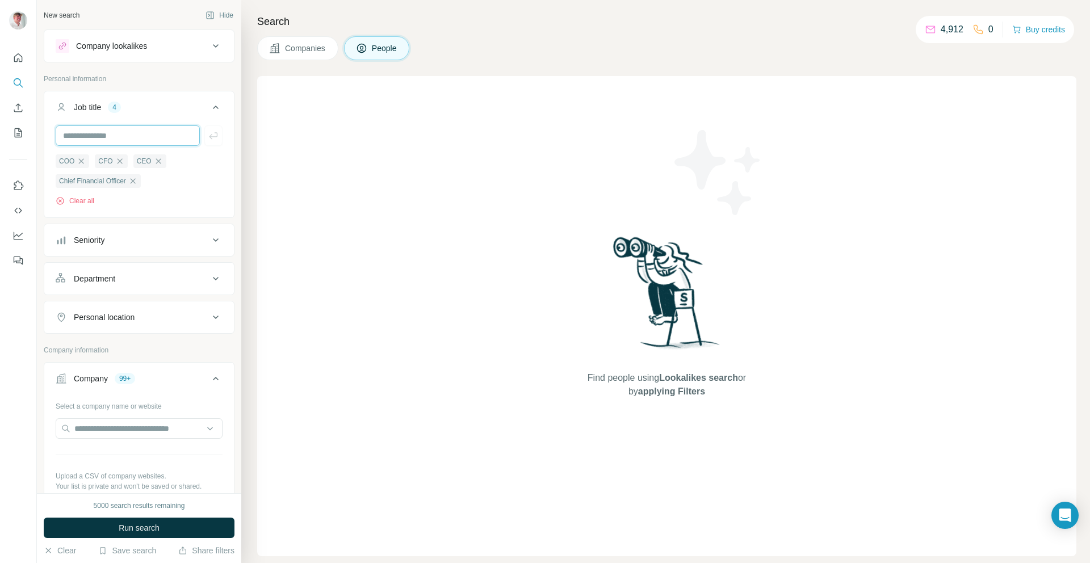
click at [126, 135] on input "text" at bounding box center [128, 135] width 144 height 20
click at [108, 138] on input "**********" at bounding box center [128, 135] width 144 height 20
click at [110, 138] on input "**********" at bounding box center [128, 135] width 144 height 20
click at [135, 140] on input "**********" at bounding box center [128, 135] width 144 height 20
type input "**********"
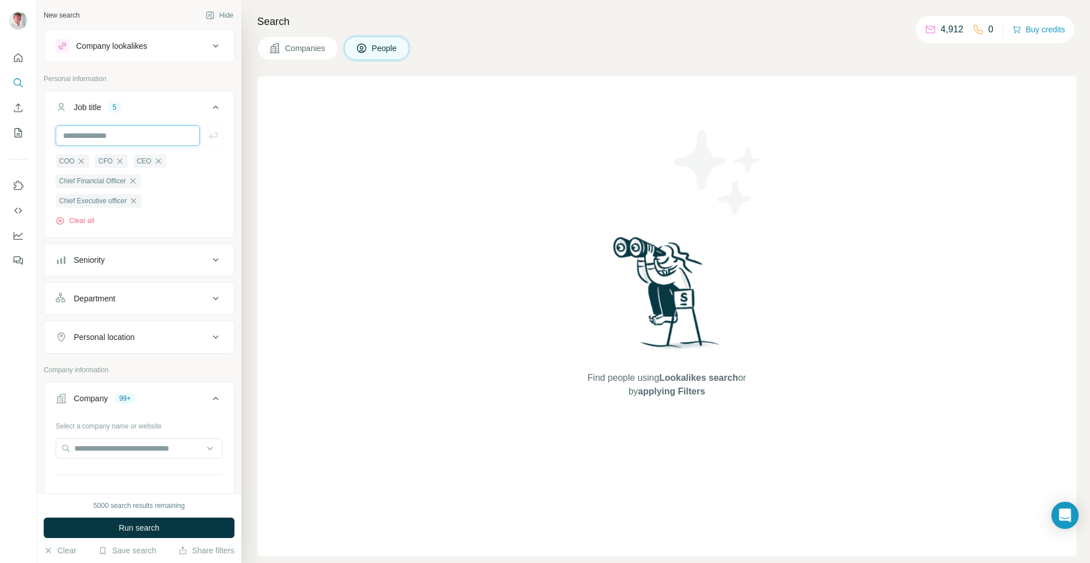
click at [91, 133] on input "text" at bounding box center [128, 135] width 144 height 20
type input "**********"
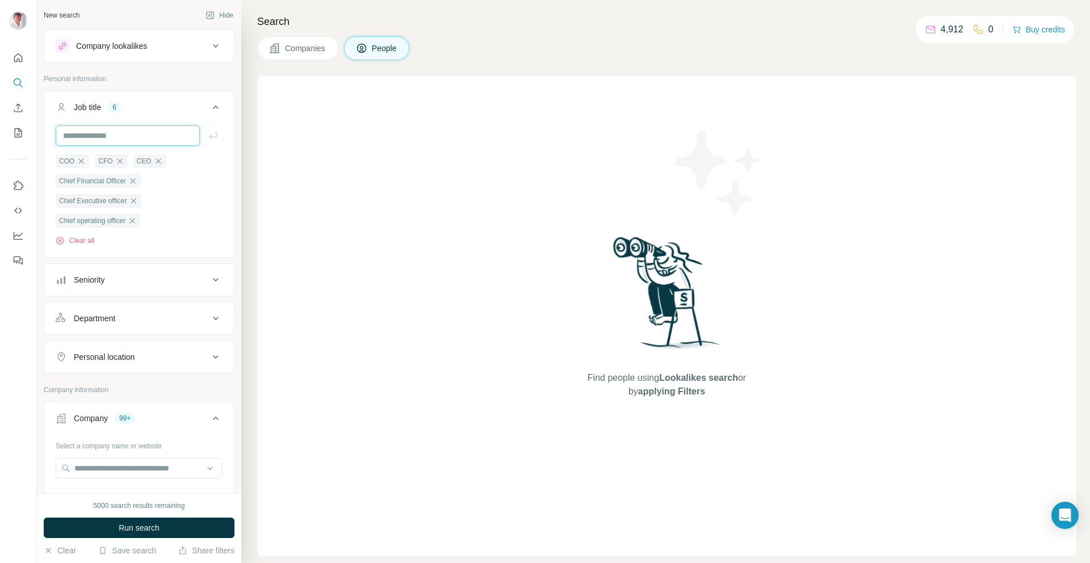
click at [71, 131] on input "text" at bounding box center [128, 135] width 144 height 20
type input "**********"
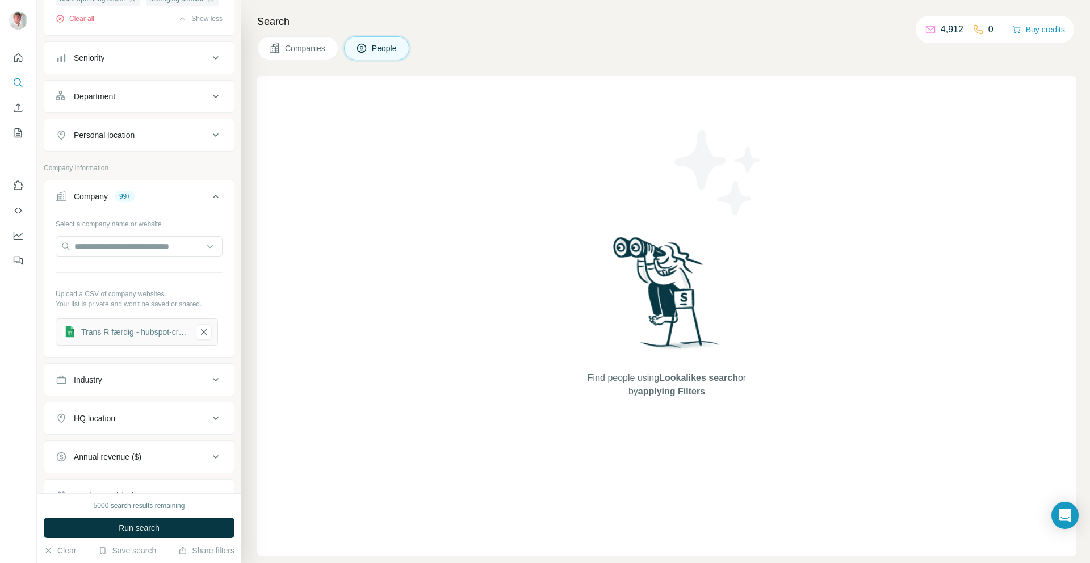
scroll to position [238, 0]
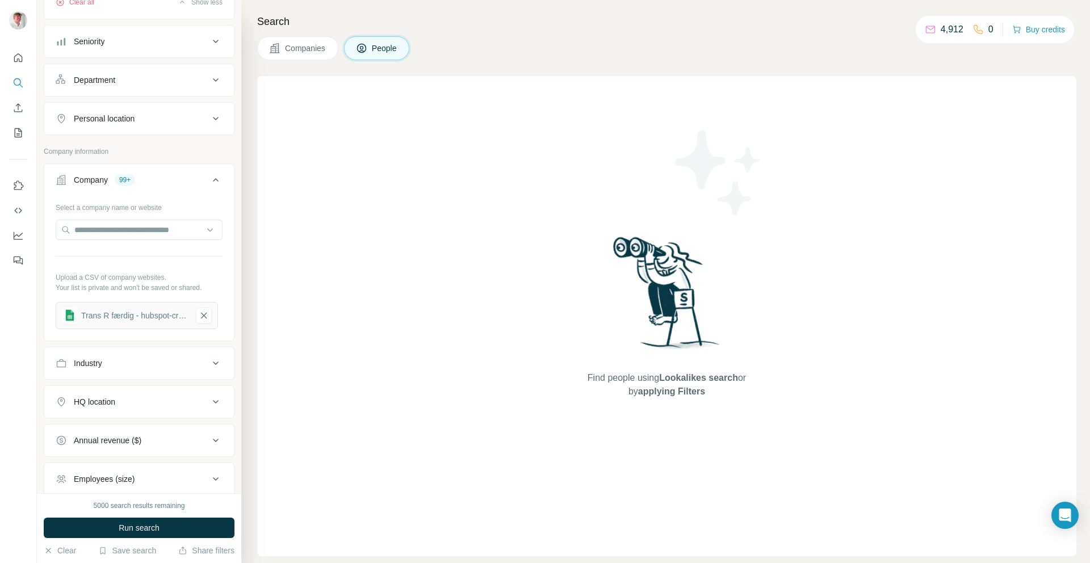
drag, startPoint x: 107, startPoint y: 138, endPoint x: 144, endPoint y: 135, distance: 37.0
click at [144, 124] on div "Personal location" at bounding box center [132, 118] width 153 height 11
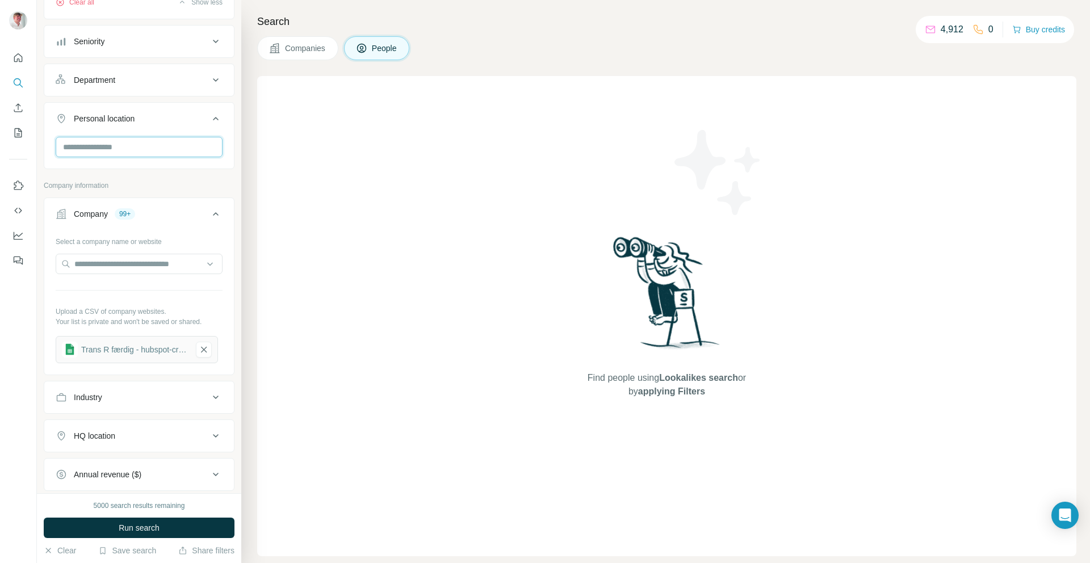
drag, startPoint x: 144, startPoint y: 135, endPoint x: 133, endPoint y: 171, distance: 37.3
click at [133, 157] on input "text" at bounding box center [139, 147] width 167 height 20
type input "*******"
drag, startPoint x: 133, startPoint y: 171, endPoint x: 98, endPoint y: 196, distance: 43.5
click at [98, 196] on label "🇩🇰 [GEOGRAPHIC_DATA]" at bounding box center [112, 200] width 95 height 14
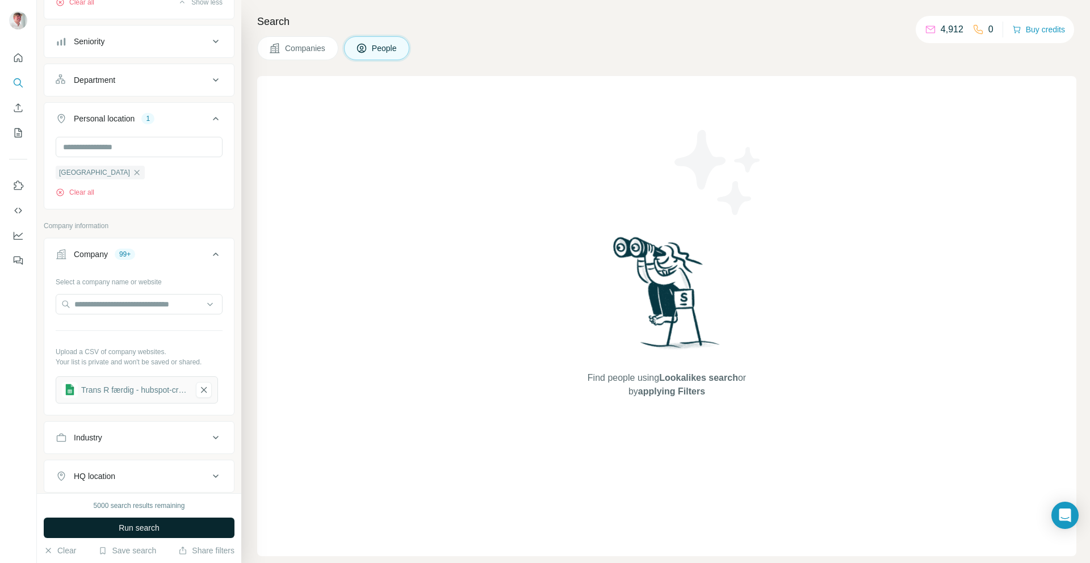
drag, startPoint x: 98, startPoint y: 196, endPoint x: 201, endPoint y: 524, distance: 343.2
click at [201, 524] on button "Run search" at bounding box center [139, 528] width 191 height 20
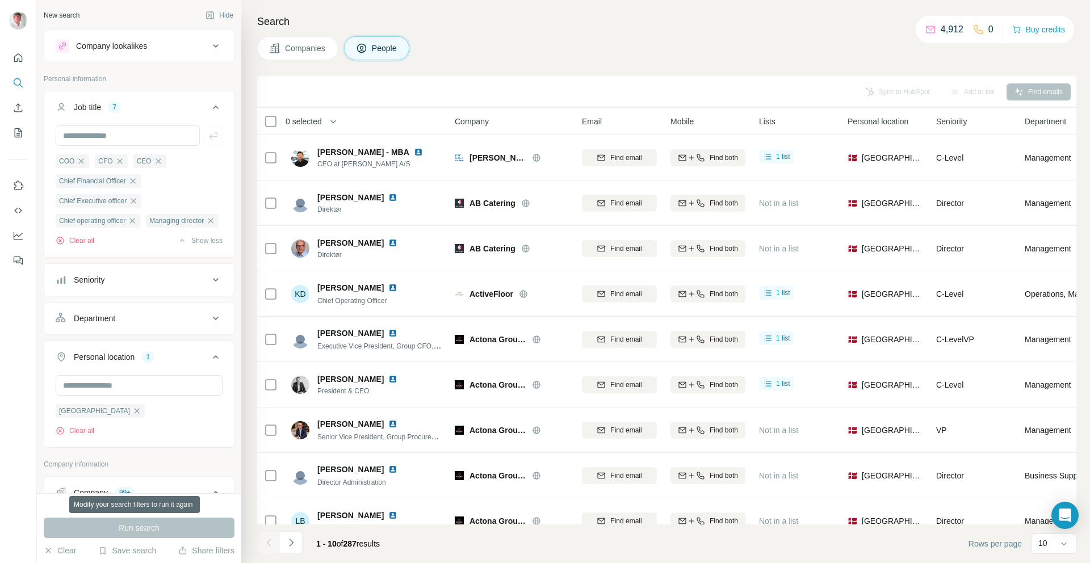
scroll to position [2, 0]
drag, startPoint x: 201, startPoint y: 524, endPoint x: 390, endPoint y: 48, distance: 512.4
click at [390, 48] on span "People" at bounding box center [385, 48] width 26 height 11
drag, startPoint x: 390, startPoint y: 48, endPoint x: 410, endPoint y: 90, distance: 46.7
click at [410, 90] on div "Sync to HubSpot Add to list Find emails" at bounding box center [667, 92] width 808 height 20
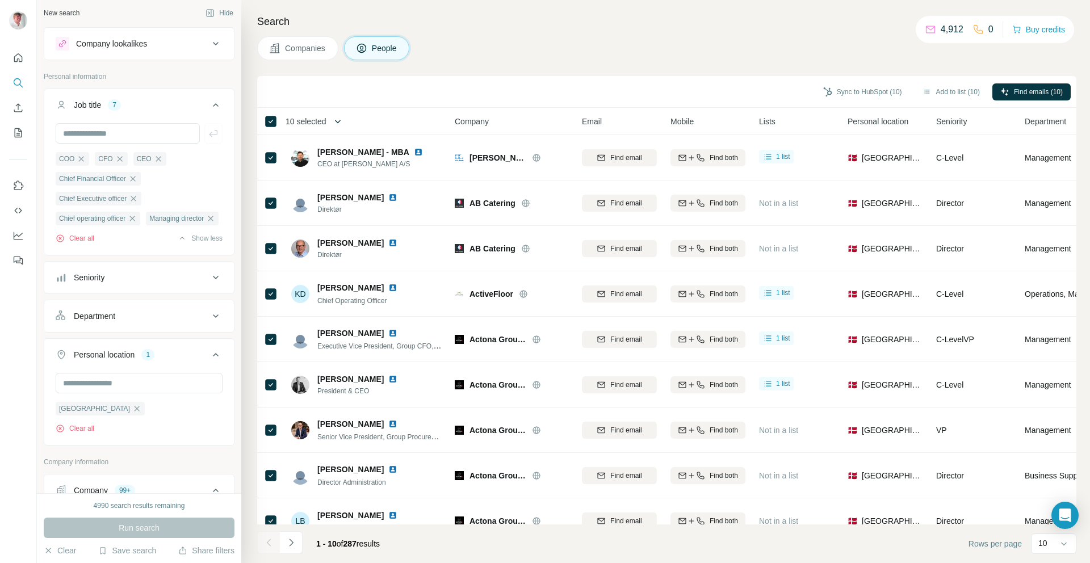
drag, startPoint x: 410, startPoint y: 90, endPoint x: 345, endPoint y: 122, distance: 73.4
click at [343, 122] on icon "button" at bounding box center [337, 121] width 11 height 11
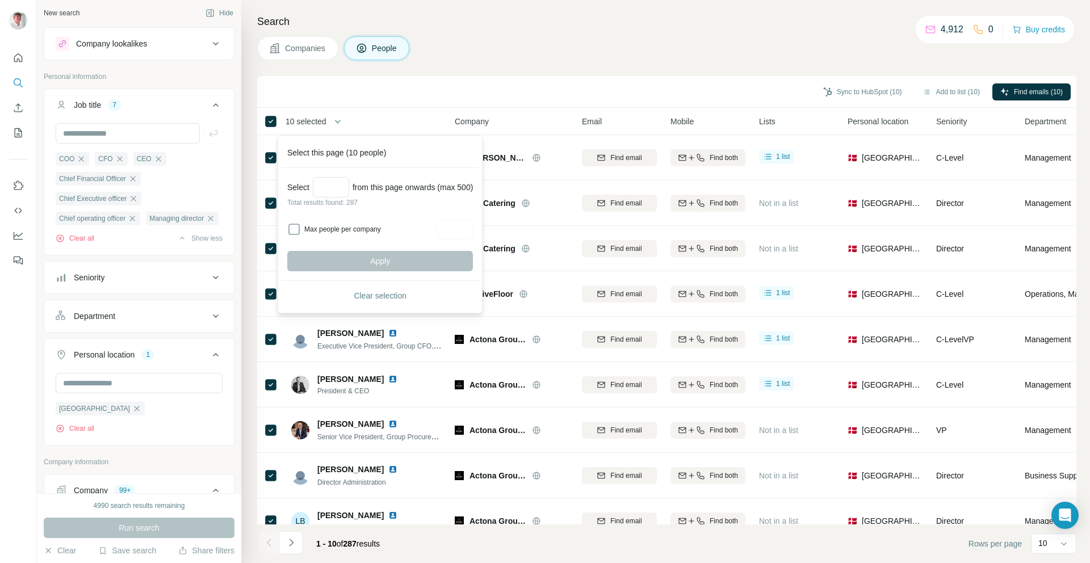
drag, startPoint x: 345, startPoint y: 122, endPoint x: 337, endPoint y: 224, distance: 101.9
click at [337, 224] on label "Max people per company" at bounding box center [368, 229] width 129 height 10
drag, startPoint x: 337, startPoint y: 224, endPoint x: 465, endPoint y: 230, distance: 128.5
click at [465, 230] on input "Max people per company" at bounding box center [454, 229] width 36 height 20
type input "*"
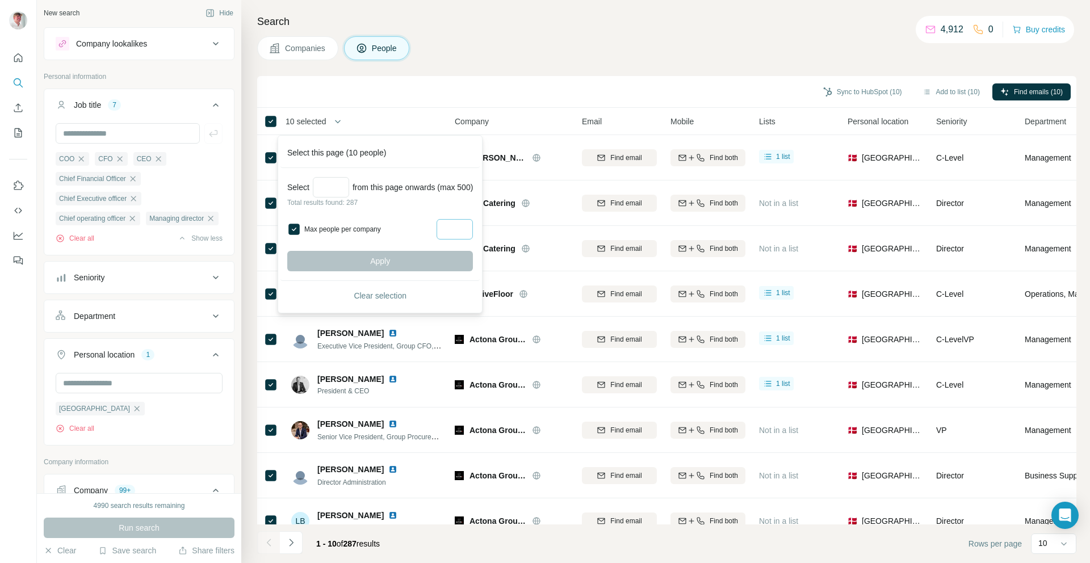
click at [346, 264] on div "Apply" at bounding box center [380, 261] width 186 height 20
drag, startPoint x: 465, startPoint y: 230, endPoint x: 368, endPoint y: 265, distance: 102.9
click at [368, 265] on div "Apply" at bounding box center [380, 261] width 186 height 20
click at [368, 264] on div "Apply" at bounding box center [380, 261] width 186 height 20
click at [368, 263] on div "Apply" at bounding box center [380, 261] width 186 height 20
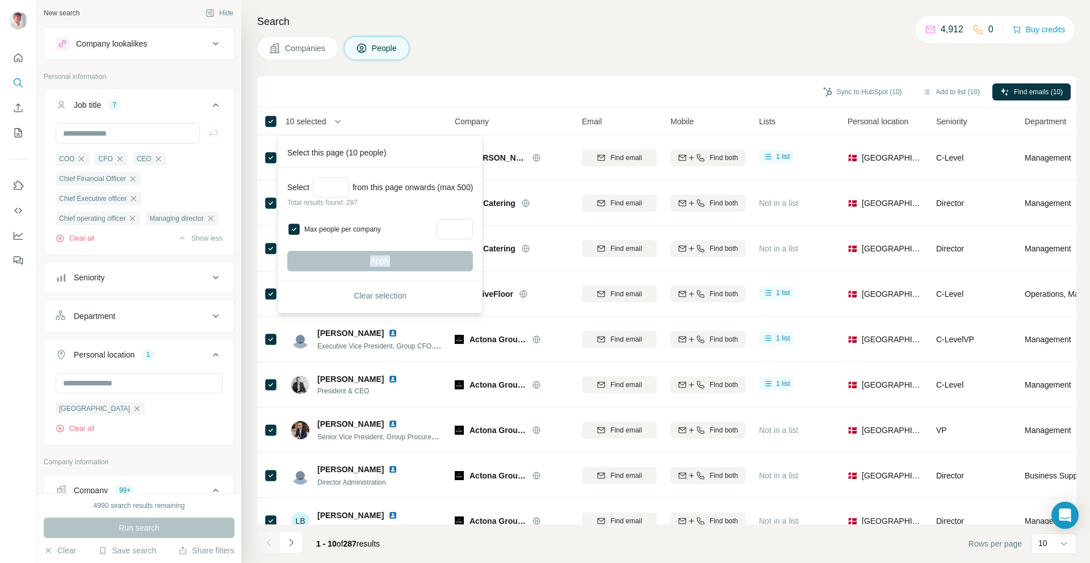
click at [367, 262] on div "Apply" at bounding box center [380, 261] width 186 height 20
drag, startPoint x: 367, startPoint y: 262, endPoint x: 373, endPoint y: 257, distance: 7.3
click at [373, 257] on div "Apply" at bounding box center [380, 261] width 186 height 20
drag, startPoint x: 373, startPoint y: 257, endPoint x: 469, endPoint y: 226, distance: 101.2
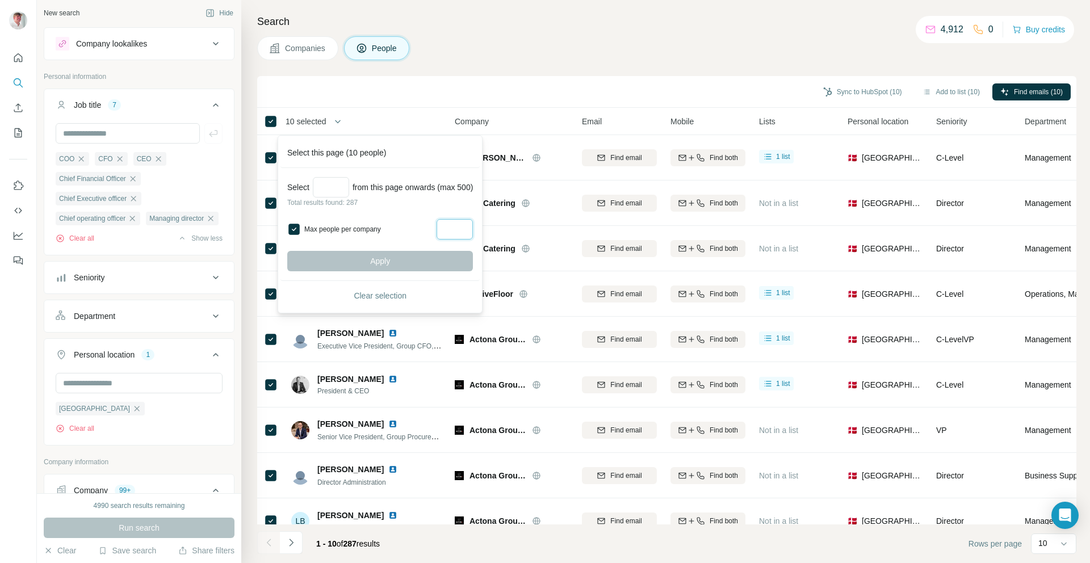
click at [469, 226] on input "*" at bounding box center [454, 229] width 36 height 20
type input "*"
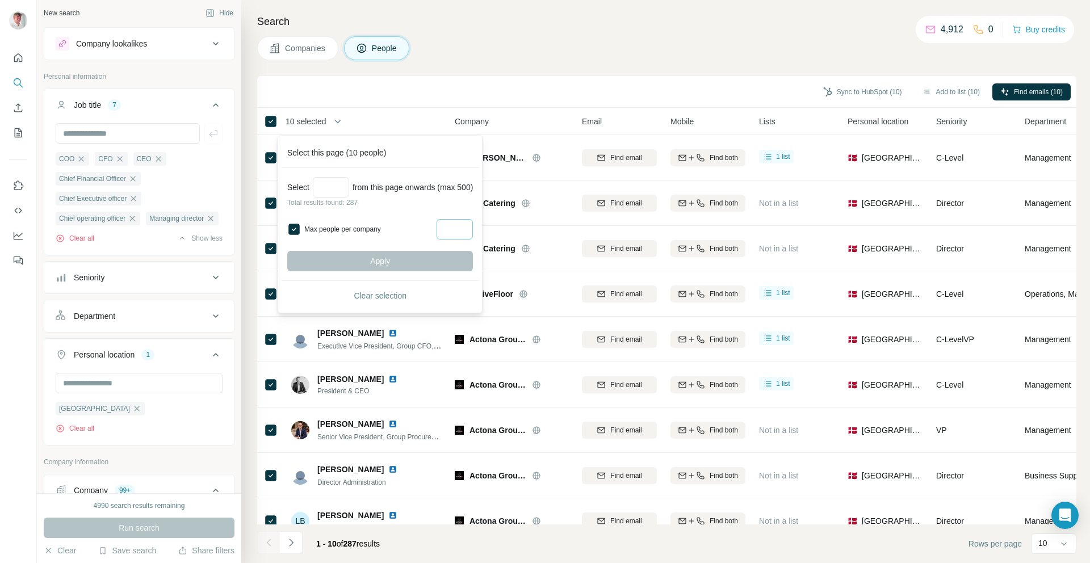
click at [392, 287] on button "Clear selection" at bounding box center [380, 296] width 186 height 20
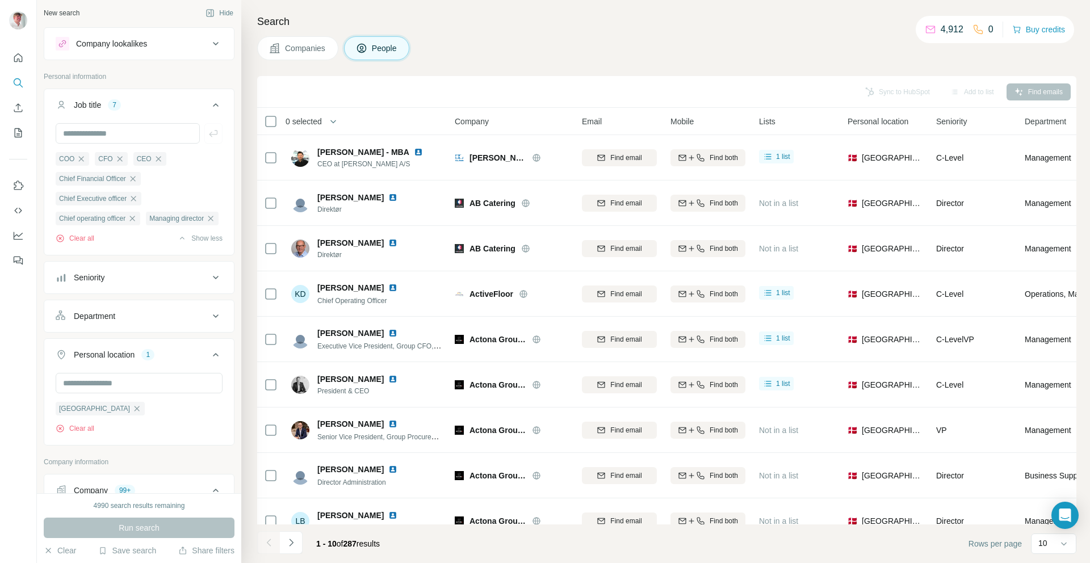
drag, startPoint x: 469, startPoint y: 226, endPoint x: 324, endPoint y: 118, distance: 181.3
click at [324, 118] on span "0 selected" at bounding box center [311, 121] width 67 height 23
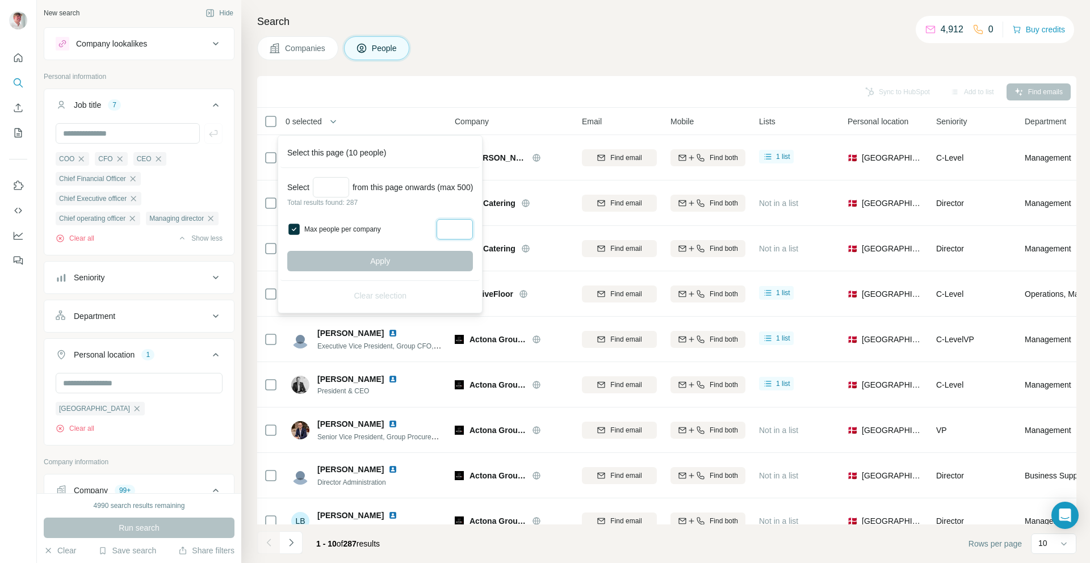
drag, startPoint x: 324, startPoint y: 118, endPoint x: 483, endPoint y: 234, distance: 197.0
click at [480, 234] on div "Select from this page onwards (max 500) Total results found: 287 Max people per…" at bounding box center [379, 224] width 199 height 113
drag, startPoint x: 483, startPoint y: 234, endPoint x: 536, endPoint y: 47, distance: 194.8
click at [536, 47] on div "Companies People" at bounding box center [666, 48] width 819 height 24
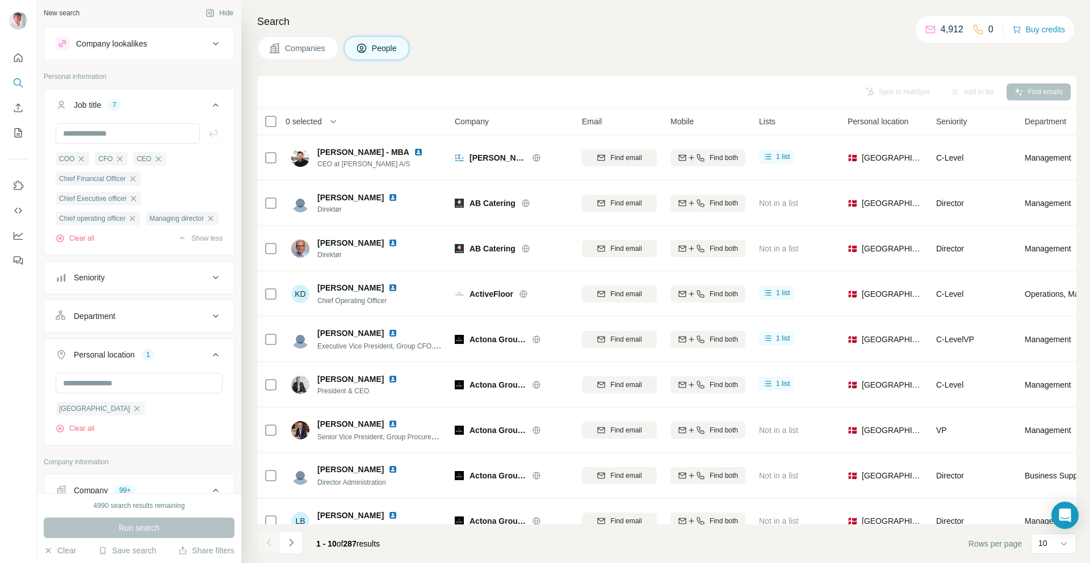
drag, startPoint x: 536, startPoint y: 47, endPoint x: 330, endPoint y: 120, distance: 219.2
click at [330, 120] on button "button" at bounding box center [333, 121] width 23 height 23
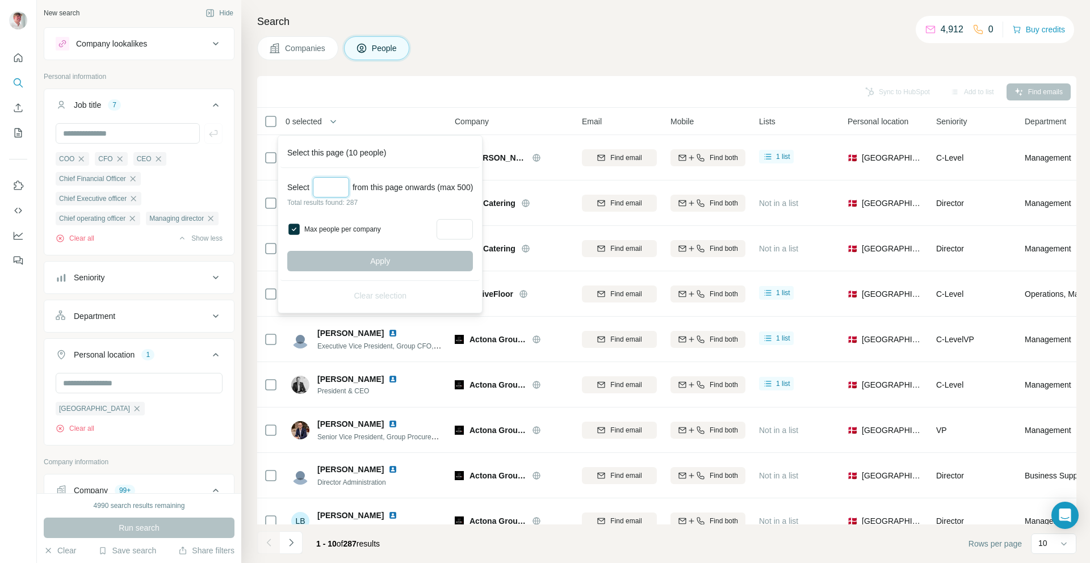
drag, startPoint x: 330, startPoint y: 120, endPoint x: 342, endPoint y: 190, distance: 70.4
click at [342, 190] on input "Select a number (up to 500)" at bounding box center [331, 187] width 36 height 20
type input "***"
drag, startPoint x: 342, startPoint y: 190, endPoint x: 412, endPoint y: 259, distance: 97.9
click at [412, 259] on button "Apply" at bounding box center [380, 261] width 186 height 20
